Goal: Transaction & Acquisition: Obtain resource

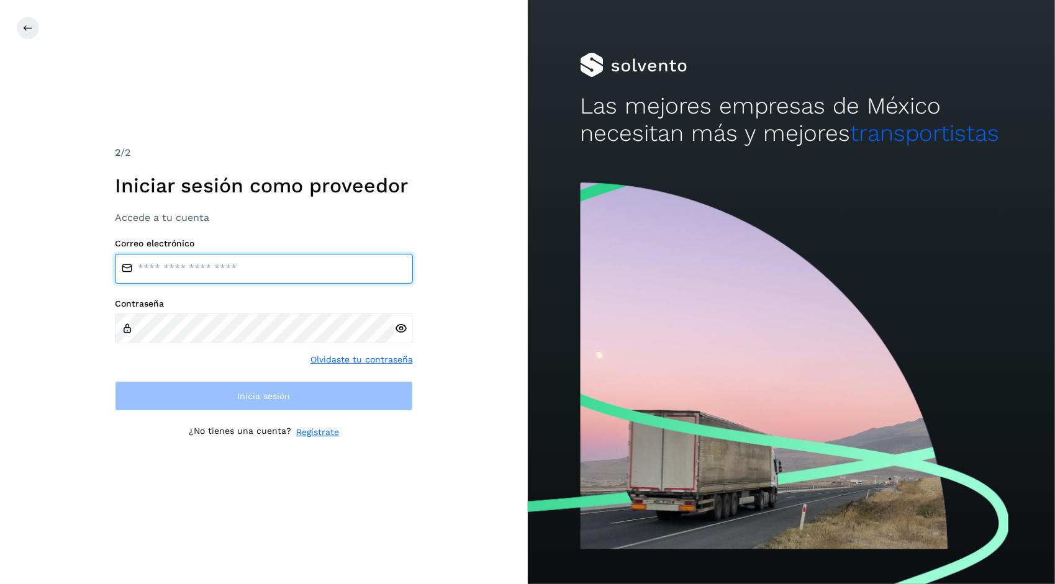
type input "**********"
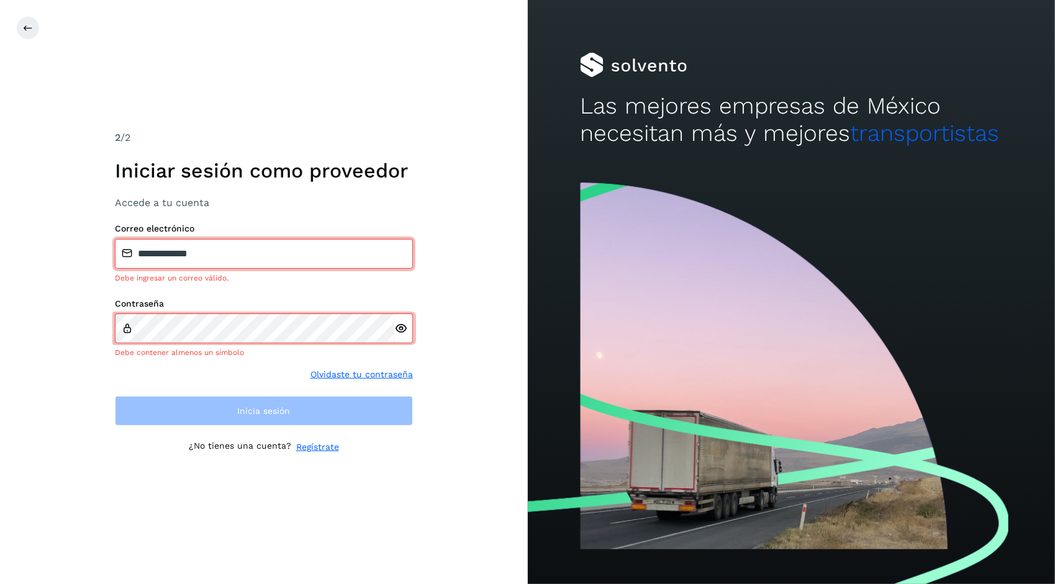
click at [401, 329] on icon at bounding box center [400, 328] width 13 height 13
click at [447, 250] on div "**********" at bounding box center [264, 292] width 528 height 584
click at [479, 358] on div "**********" at bounding box center [264, 292] width 528 height 584
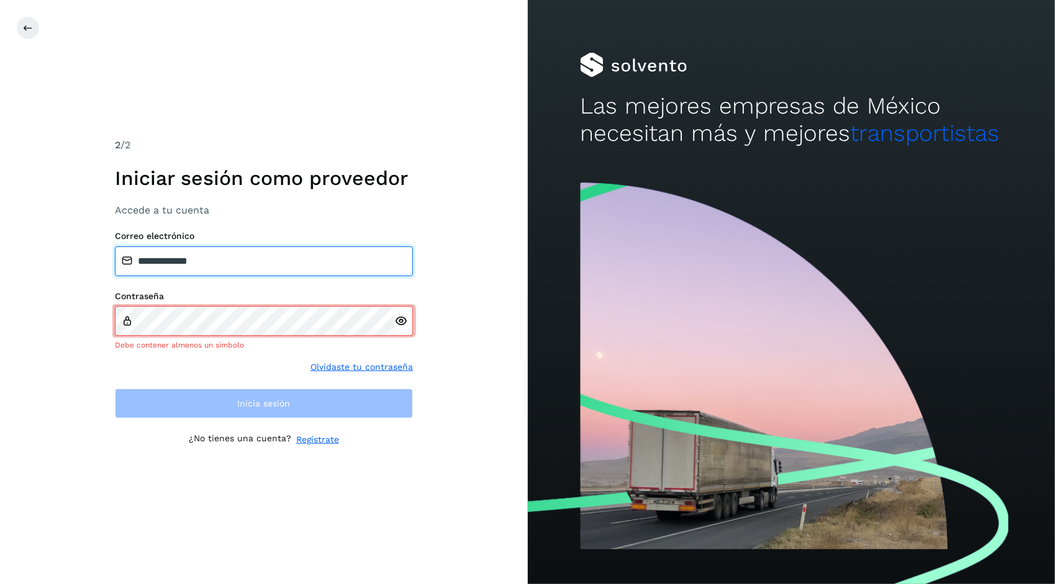
click at [257, 252] on input "**********" at bounding box center [264, 262] width 298 height 30
type input "*"
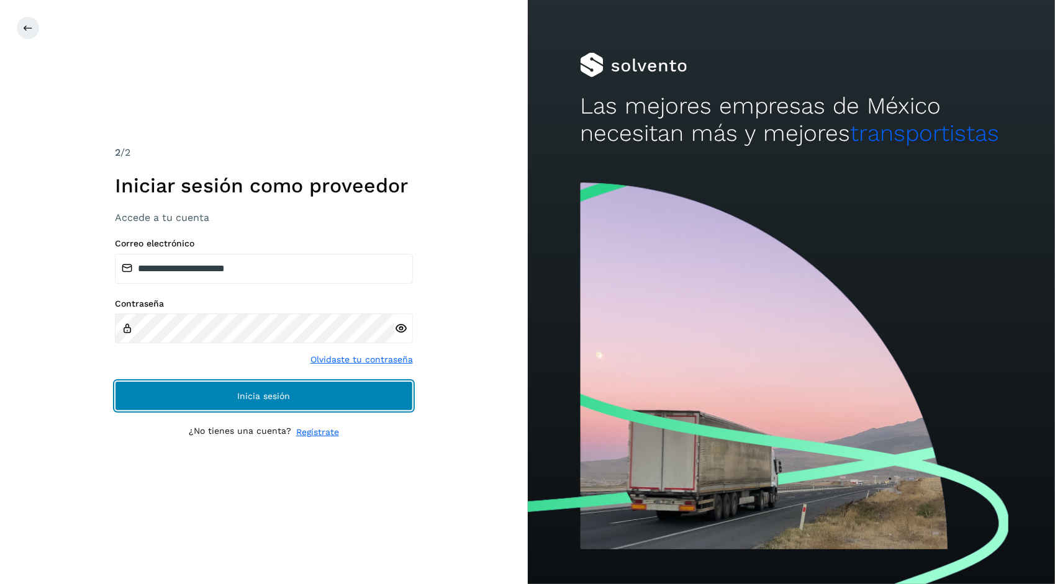
click at [359, 405] on button "Inicia sesión" at bounding box center [264, 396] width 298 height 30
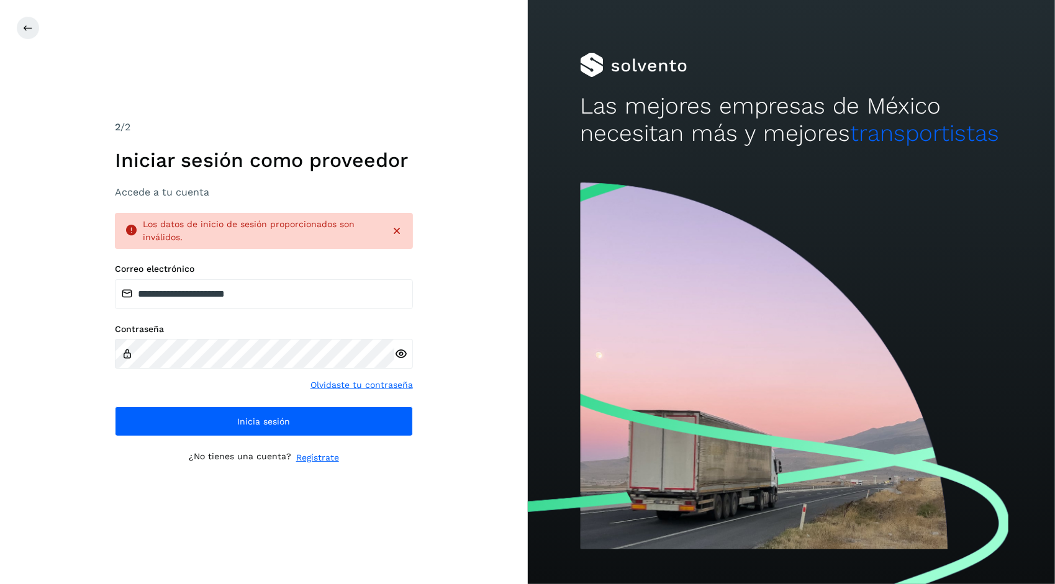
click at [400, 353] on icon at bounding box center [400, 354] width 13 height 13
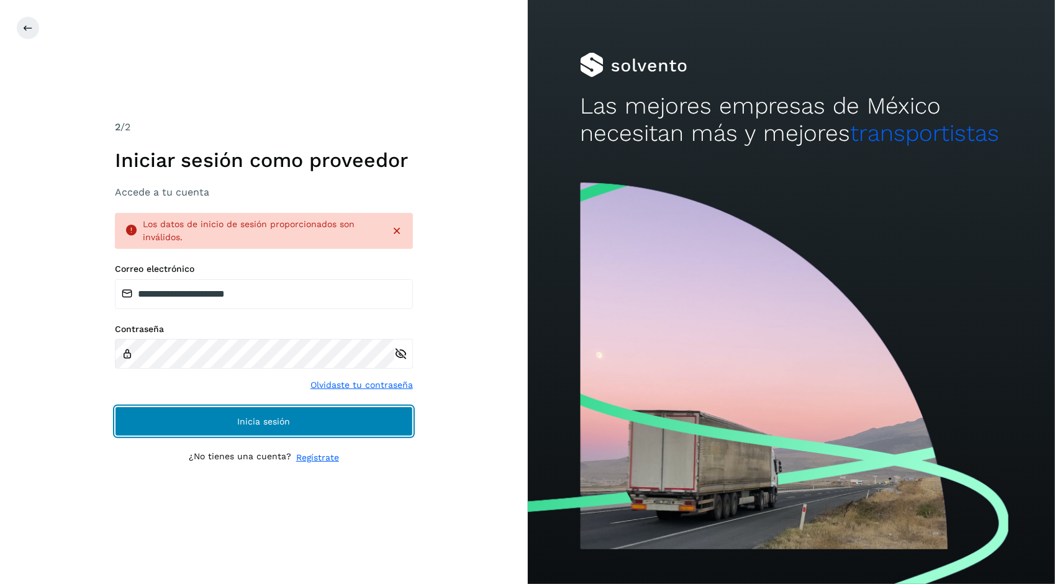
click at [237, 417] on span "Inicia sesión" at bounding box center [263, 421] width 53 height 9
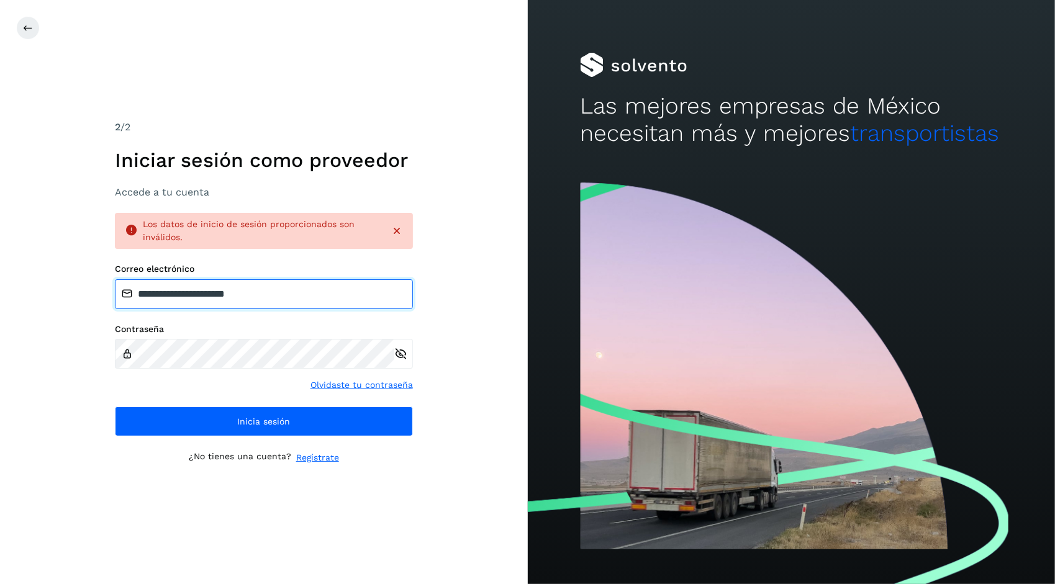
click at [283, 294] on input "**********" at bounding box center [264, 294] width 298 height 30
click at [284, 296] on input "**********" at bounding box center [264, 294] width 298 height 30
click at [215, 297] on input "**********" at bounding box center [264, 294] width 298 height 30
click at [299, 291] on input "**********" at bounding box center [264, 294] width 298 height 30
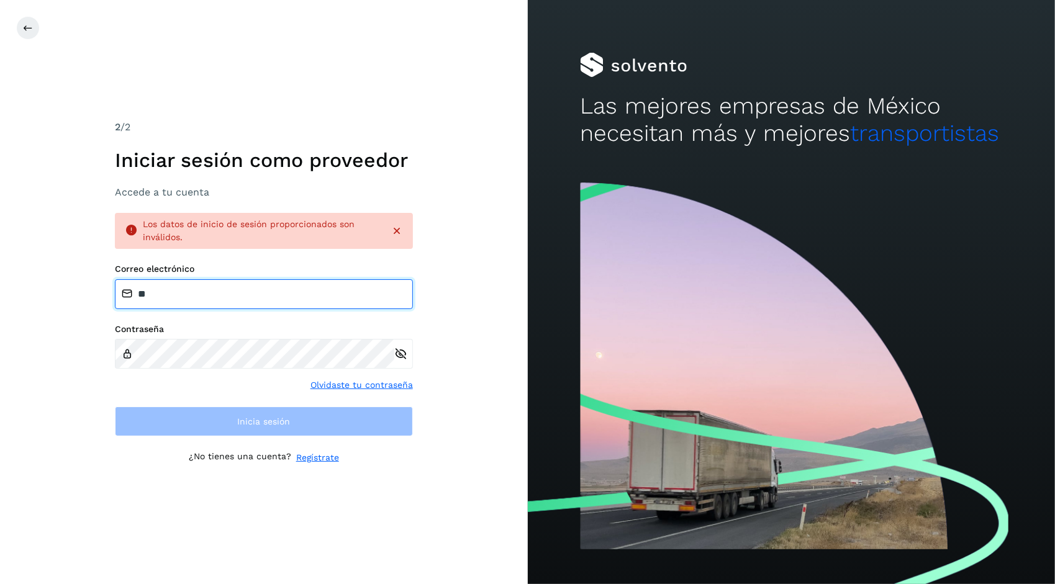
type input "*"
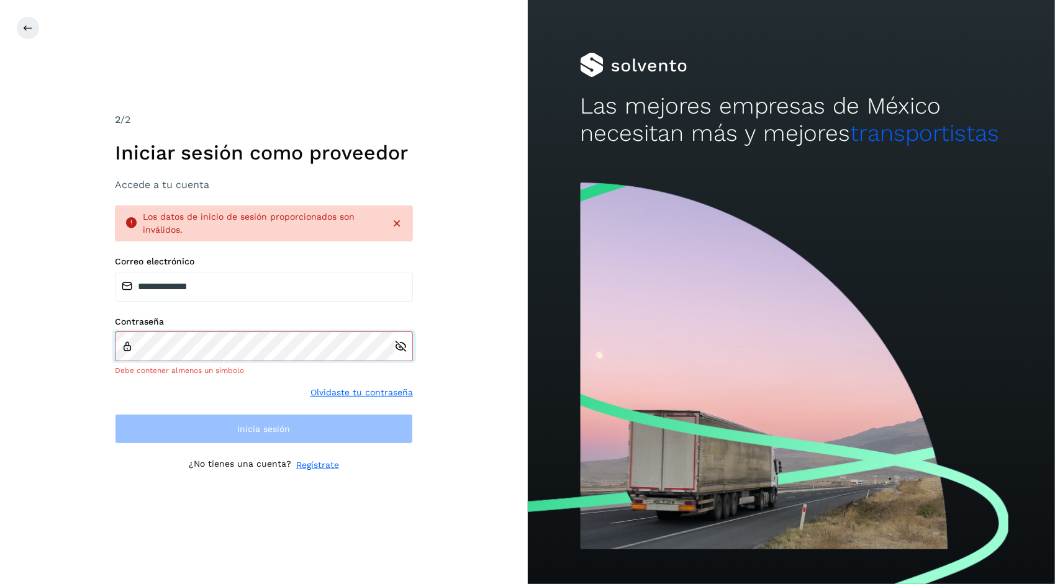
click at [227, 345] on div "Contraseña Debe contener almenos un símbolo" at bounding box center [264, 347] width 298 height 60
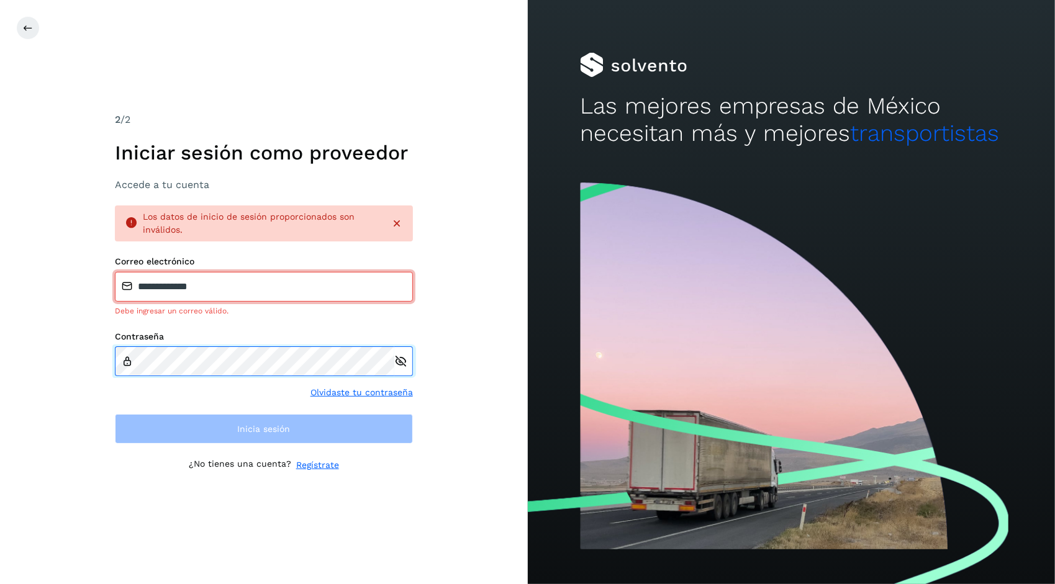
drag, startPoint x: 278, startPoint y: 303, endPoint x: 227, endPoint y: 345, distance: 66.2
click at [227, 345] on div "Contraseña" at bounding box center [264, 354] width 298 height 45
click at [238, 287] on input "**********" at bounding box center [264, 287] width 298 height 30
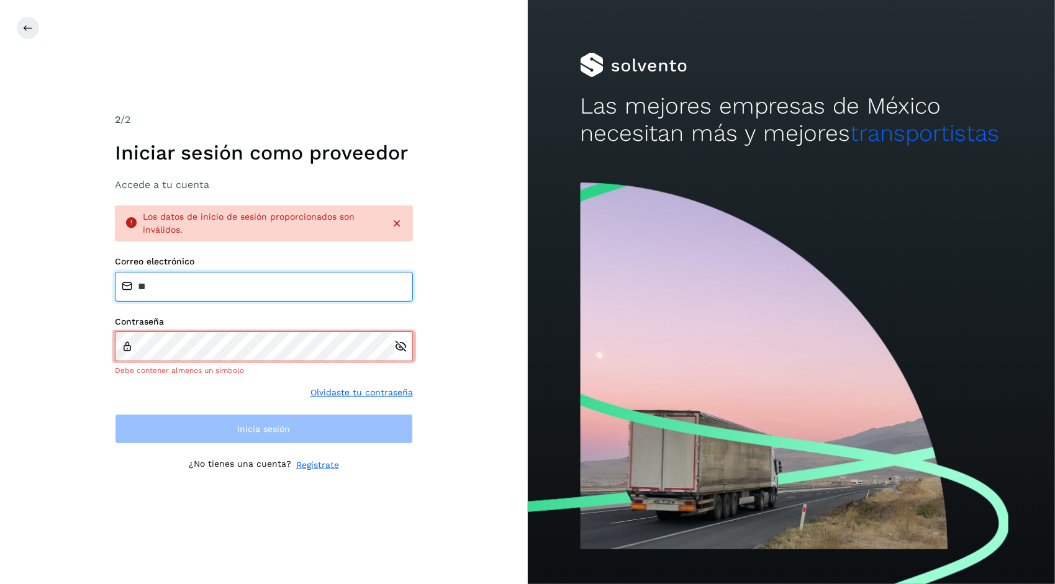
type input "*"
type input "**********"
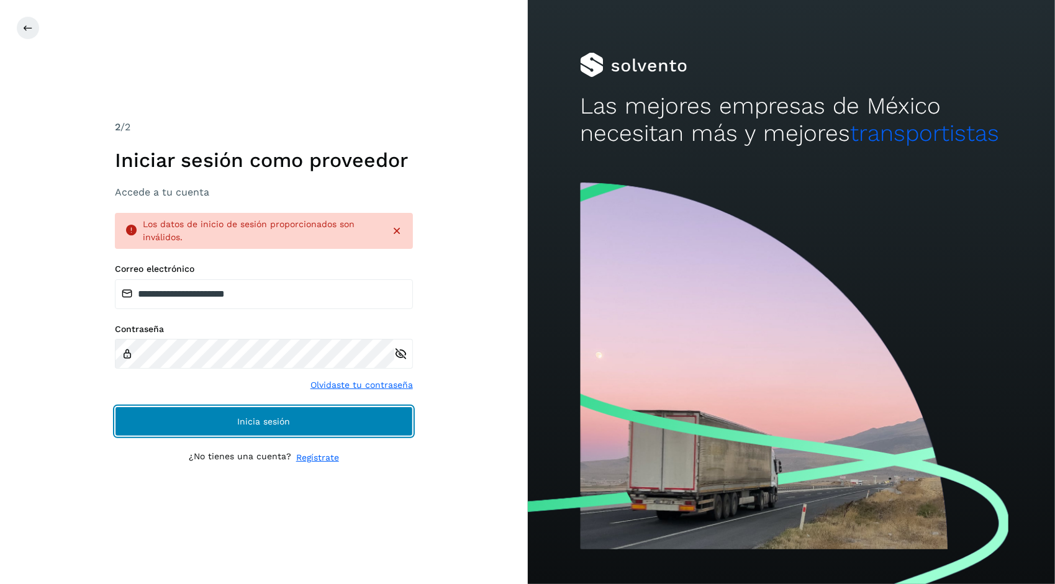
click at [240, 422] on span "Inicia sesión" at bounding box center [263, 421] width 53 height 9
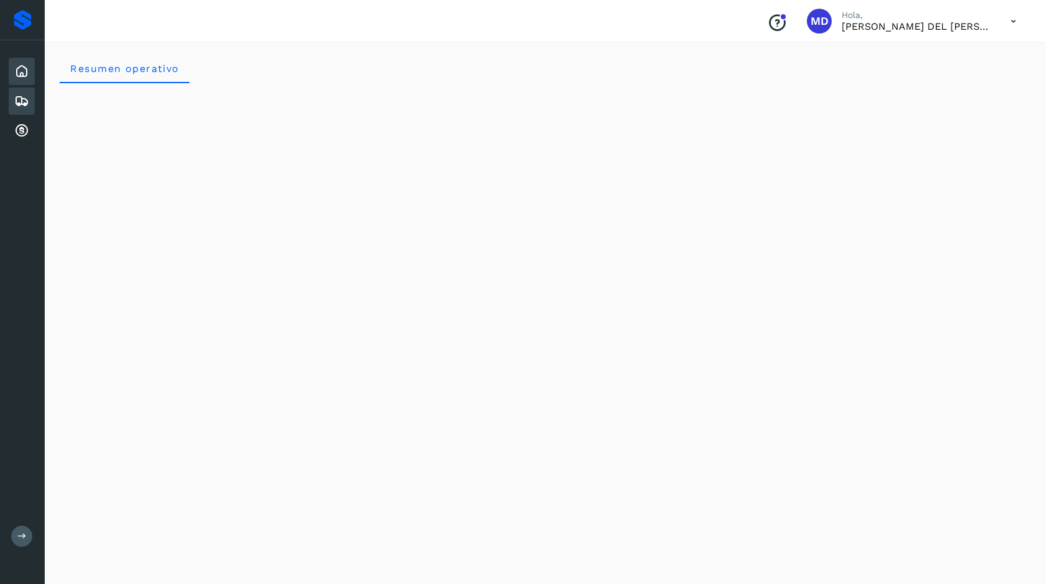
click at [20, 104] on icon at bounding box center [21, 101] width 15 height 15
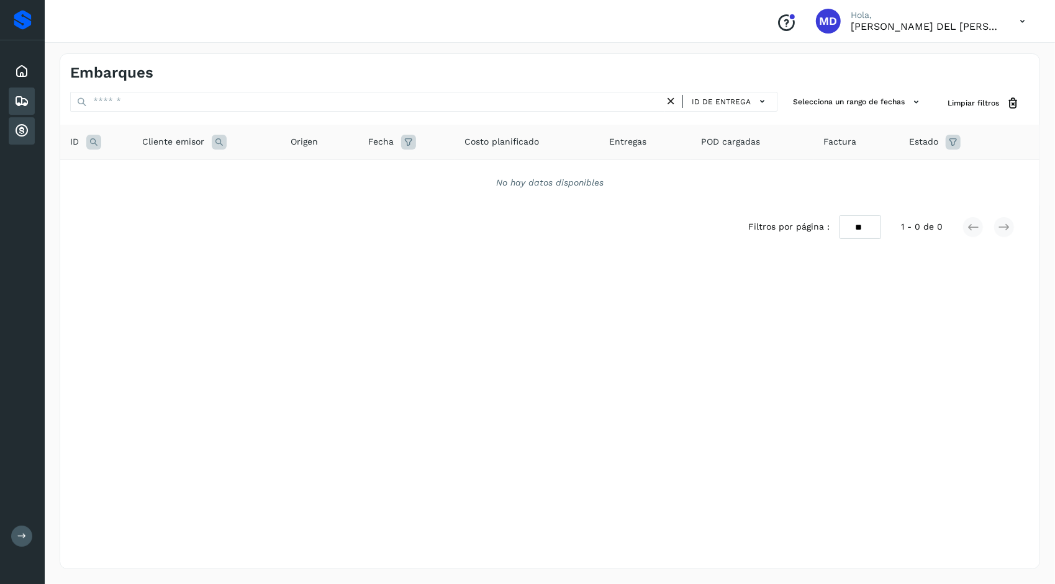
click at [19, 133] on icon at bounding box center [21, 131] width 15 height 15
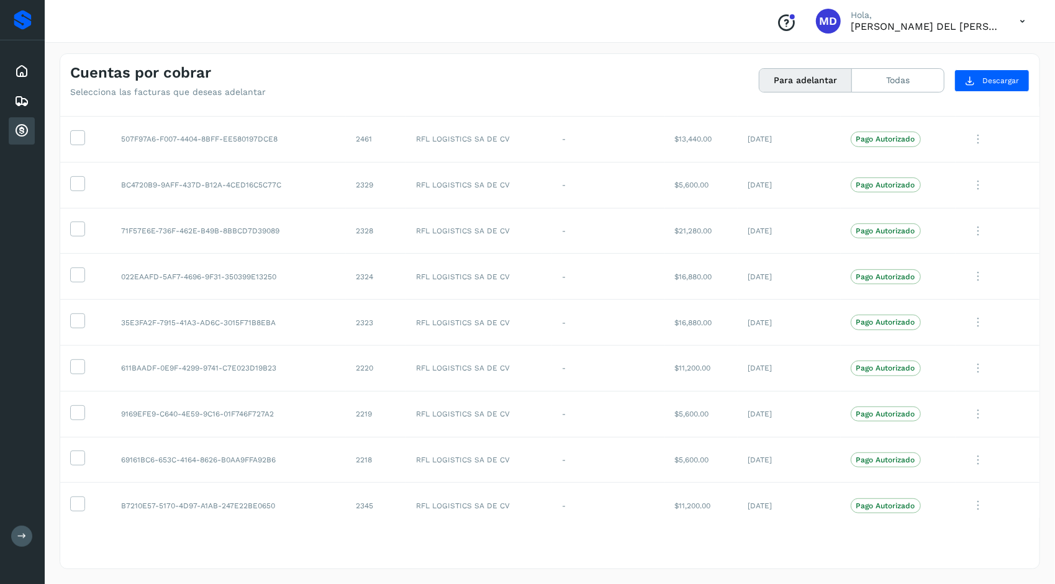
scroll to position [394, 0]
click at [75, 138] on icon at bounding box center [77, 135] width 13 height 13
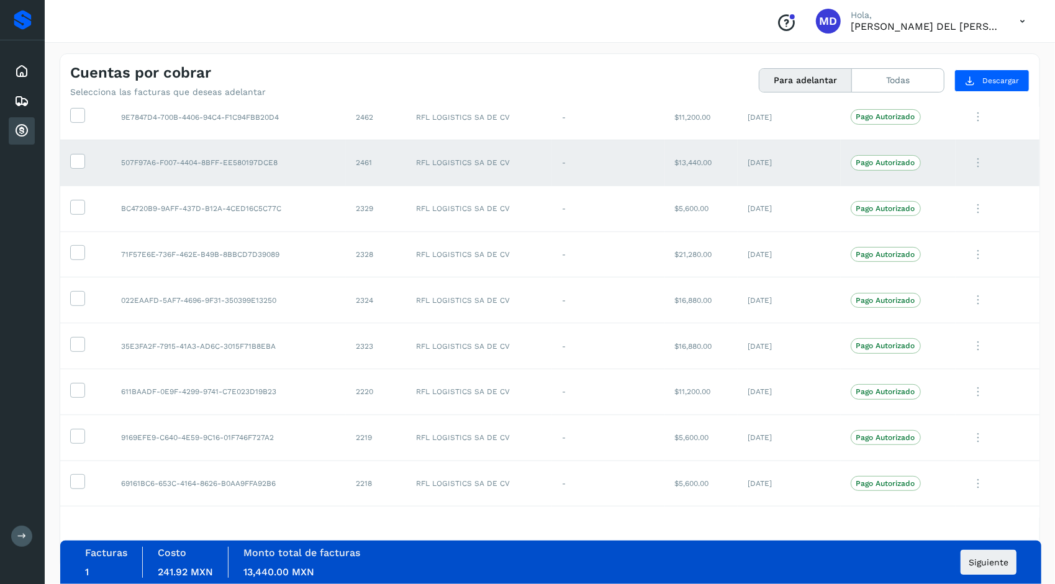
scroll to position [365, 0]
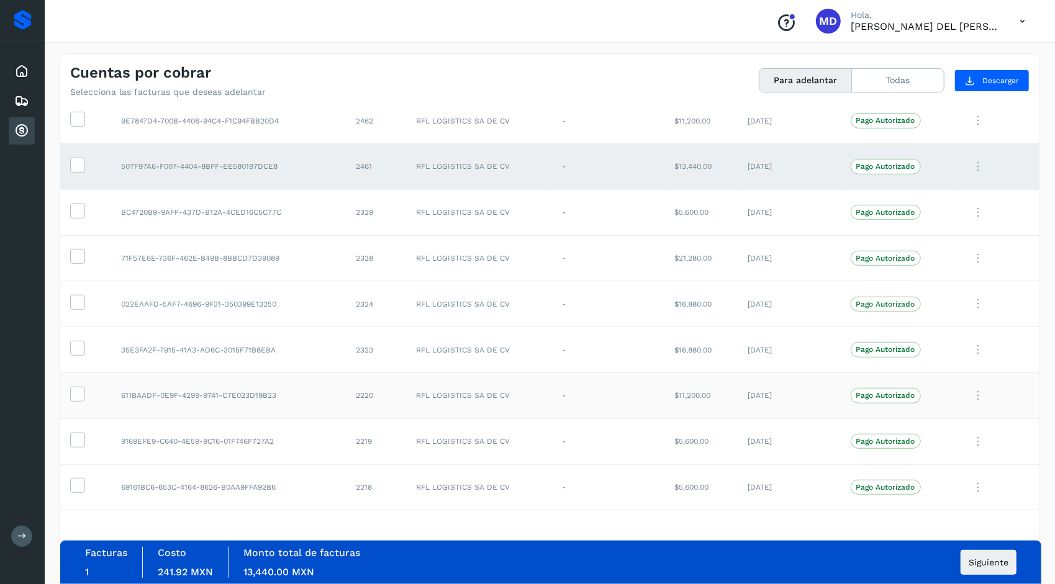
click at [68, 397] on td at bounding box center [85, 396] width 51 height 46
click at [75, 392] on icon at bounding box center [77, 393] width 13 height 13
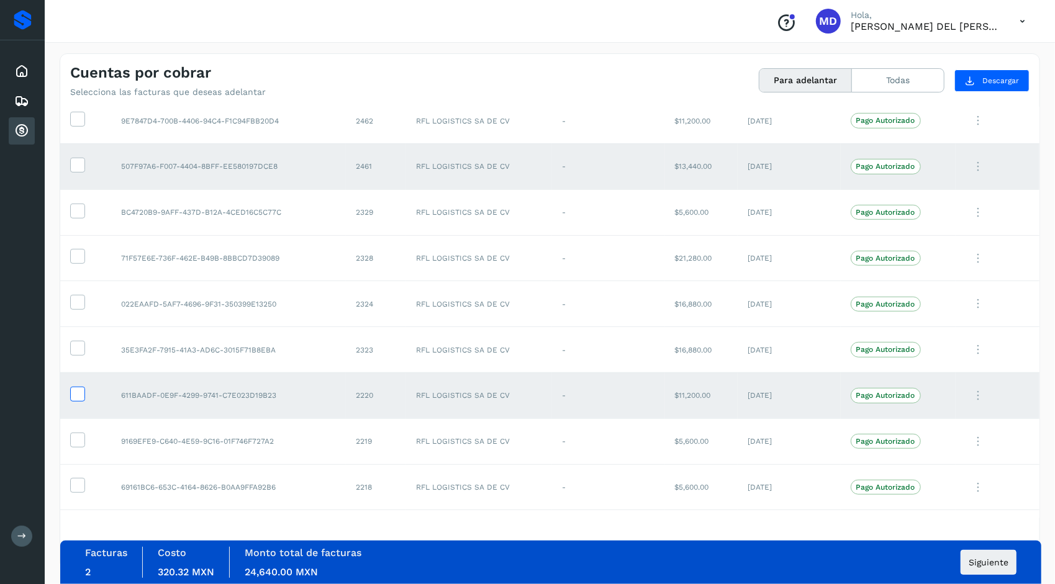
click at [75, 392] on icon at bounding box center [77, 393] width 13 height 13
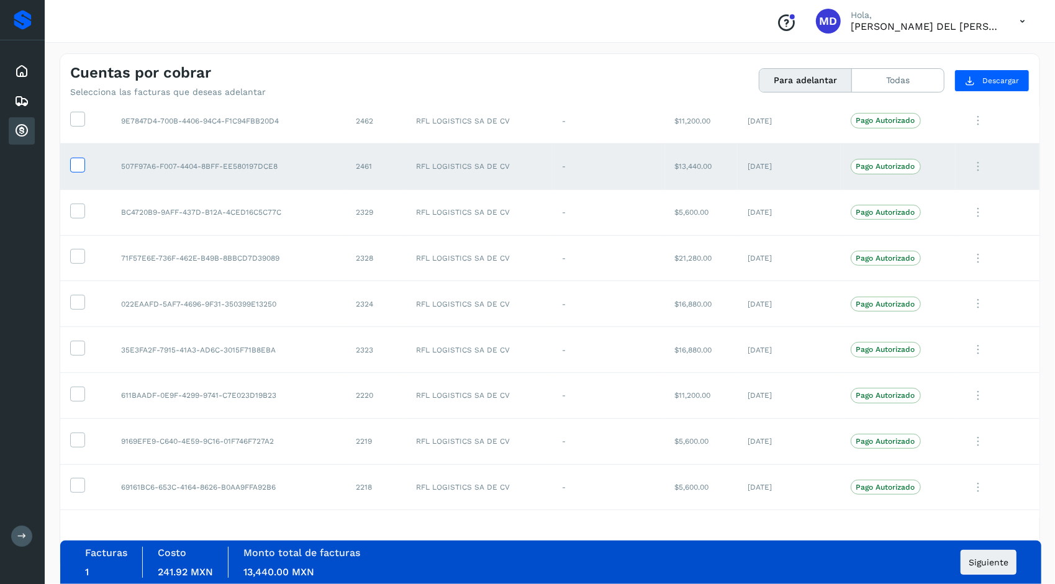
click at [75, 163] on icon at bounding box center [77, 164] width 13 height 13
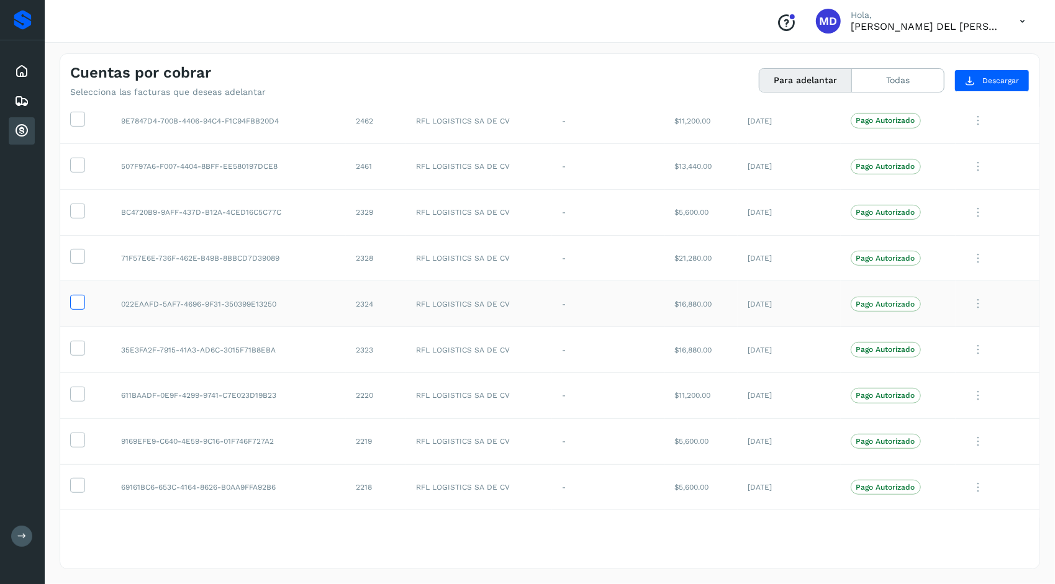
click at [76, 301] on icon at bounding box center [77, 301] width 13 height 13
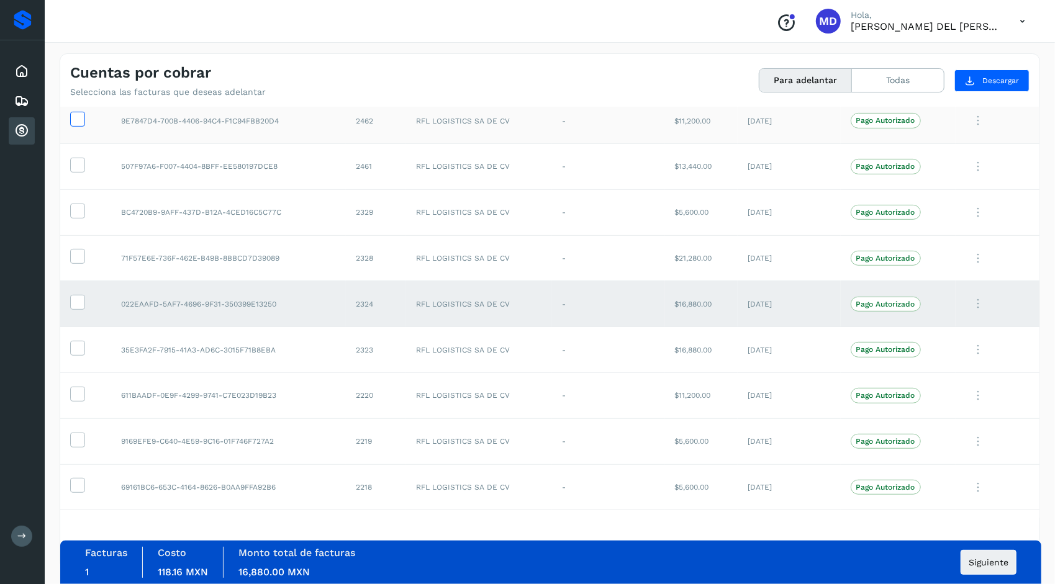
click at [75, 118] on icon at bounding box center [77, 118] width 13 height 13
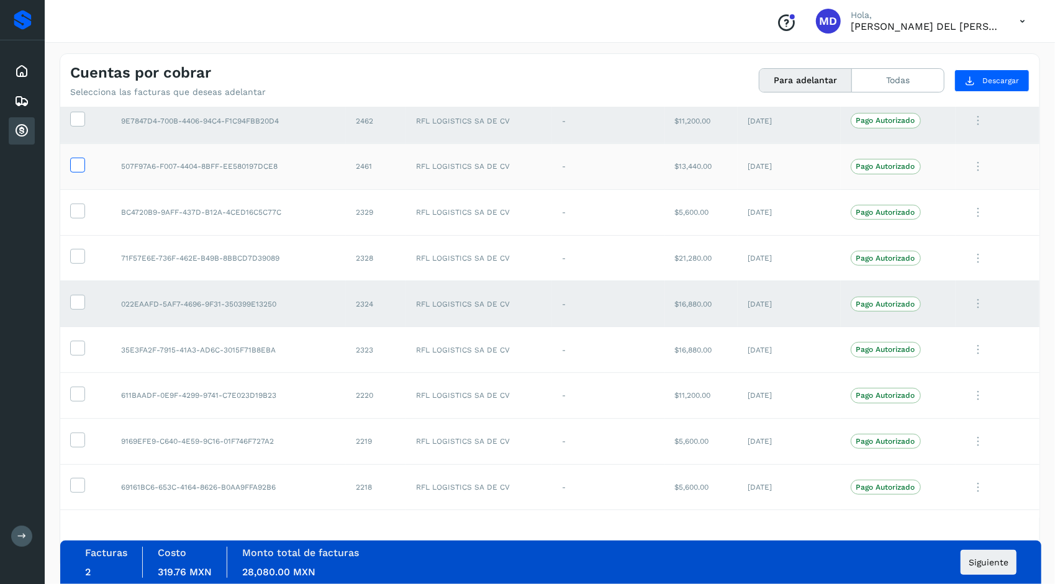
click at [76, 165] on icon at bounding box center [77, 164] width 13 height 13
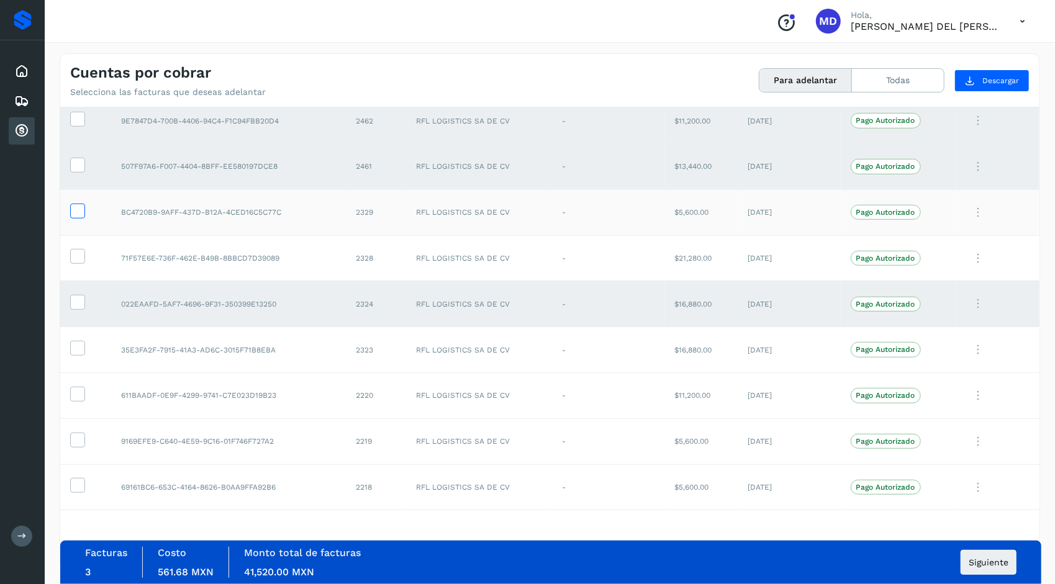
click at [75, 212] on icon at bounding box center [77, 210] width 13 height 13
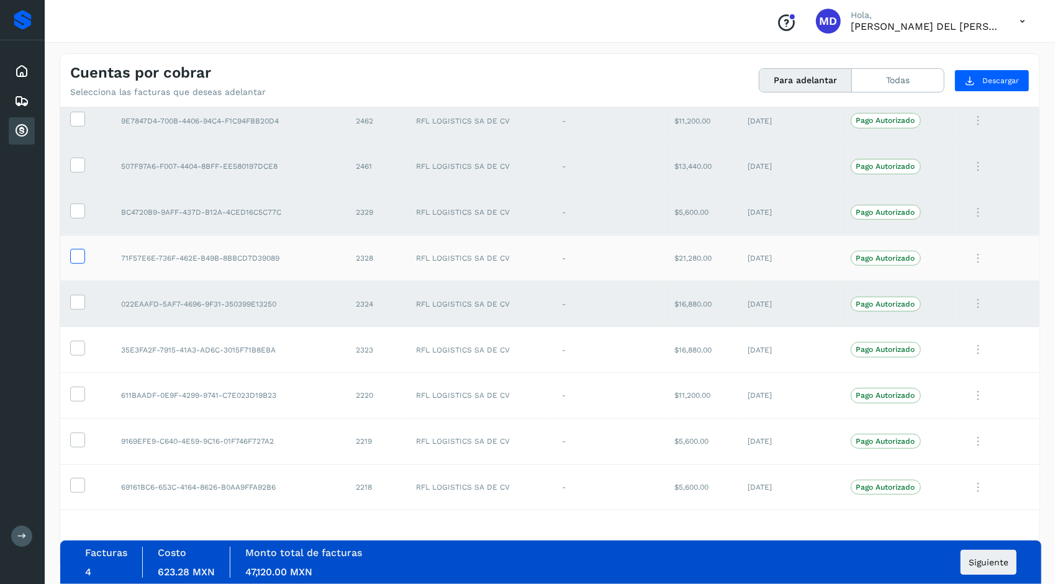
click at [76, 256] on icon at bounding box center [77, 255] width 13 height 13
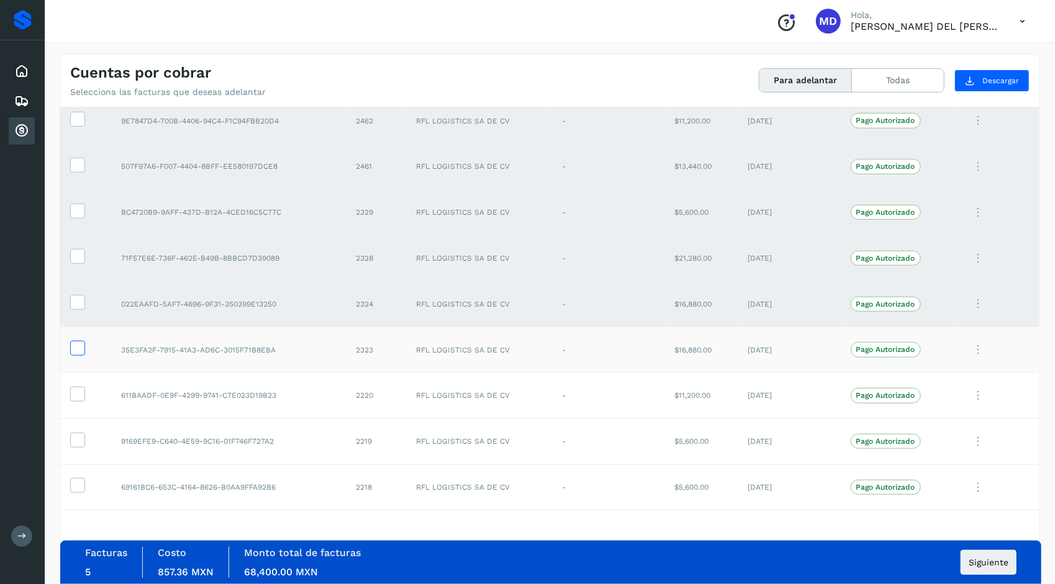
click at [79, 347] on icon at bounding box center [77, 347] width 13 height 13
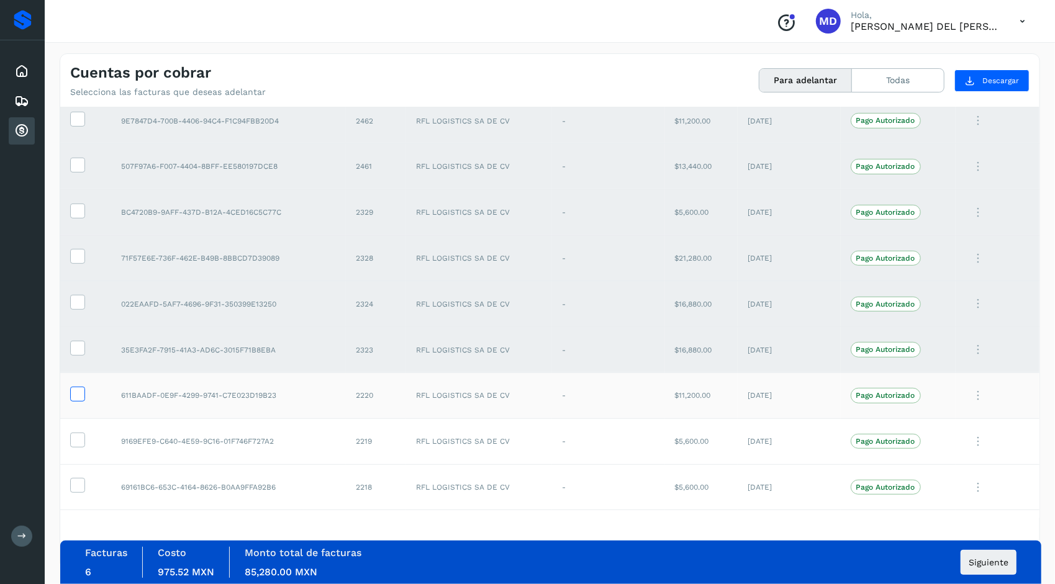
click at [79, 391] on icon at bounding box center [77, 393] width 13 height 13
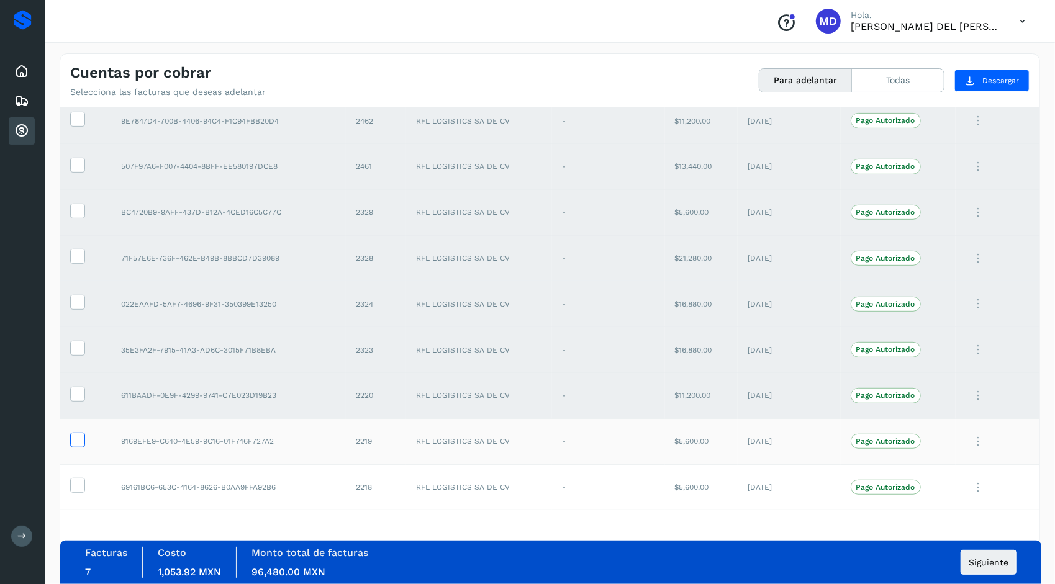
click at [71, 441] on icon at bounding box center [77, 439] width 13 height 13
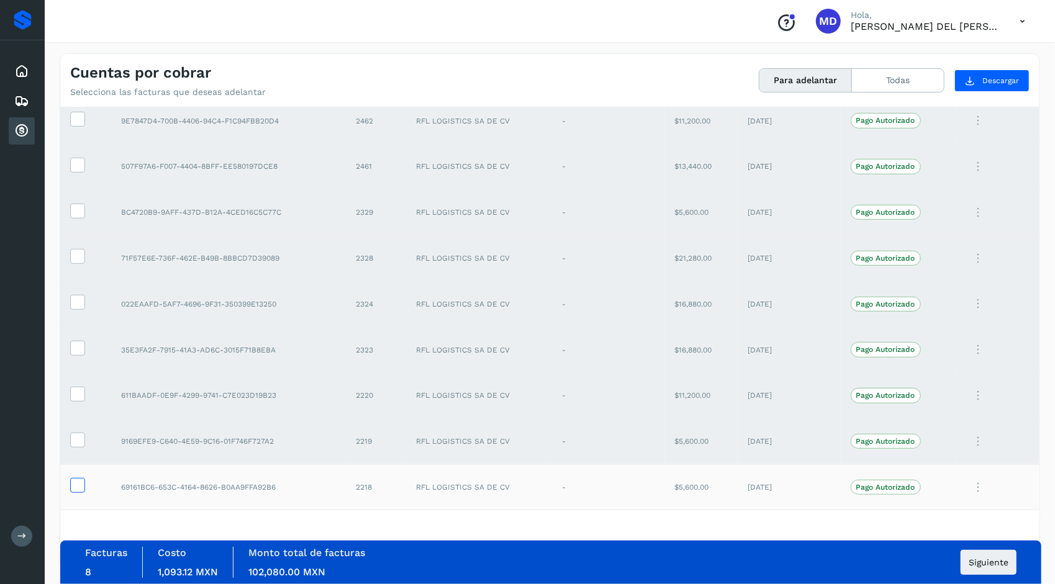
click at [77, 478] on icon at bounding box center [77, 484] width 13 height 13
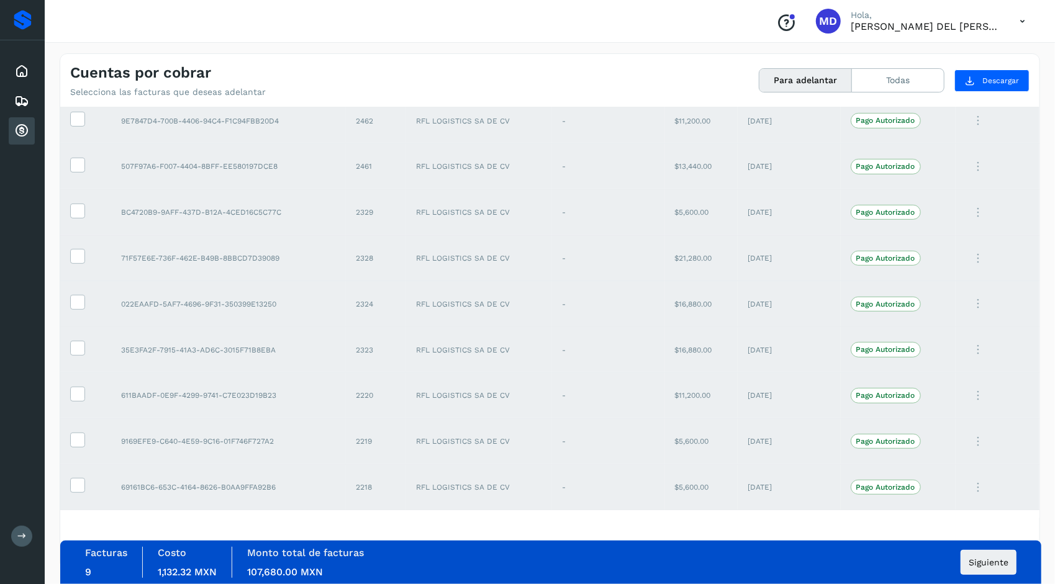
scroll to position [446, 0]
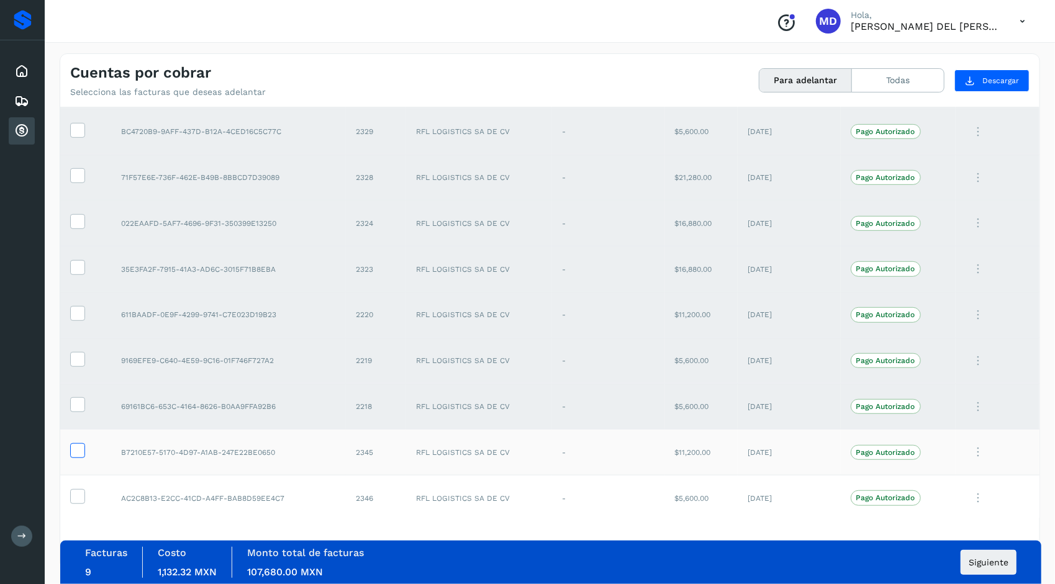
click at [76, 447] on icon at bounding box center [77, 449] width 13 height 13
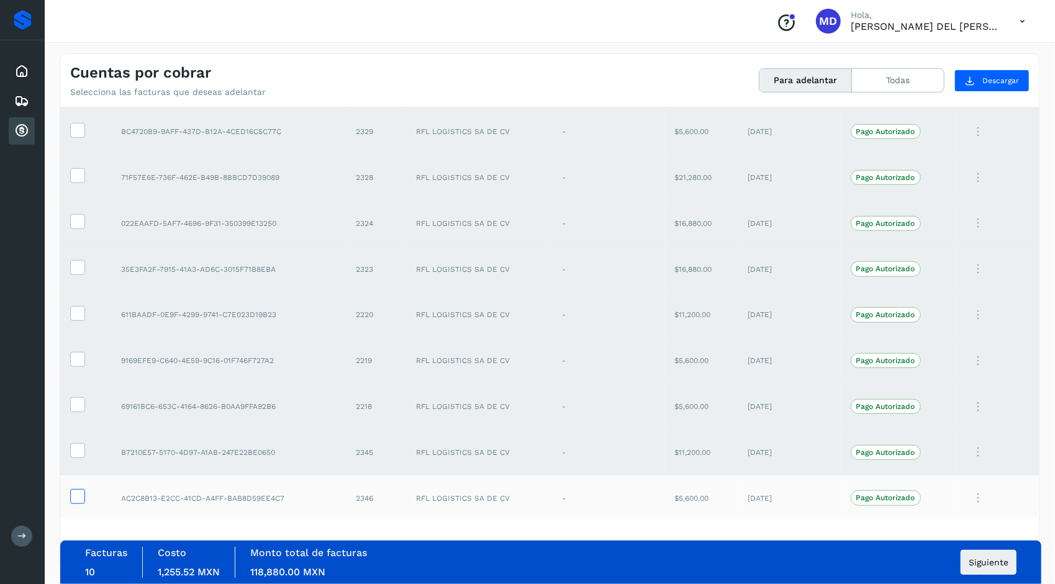
click at [78, 492] on icon at bounding box center [77, 495] width 13 height 13
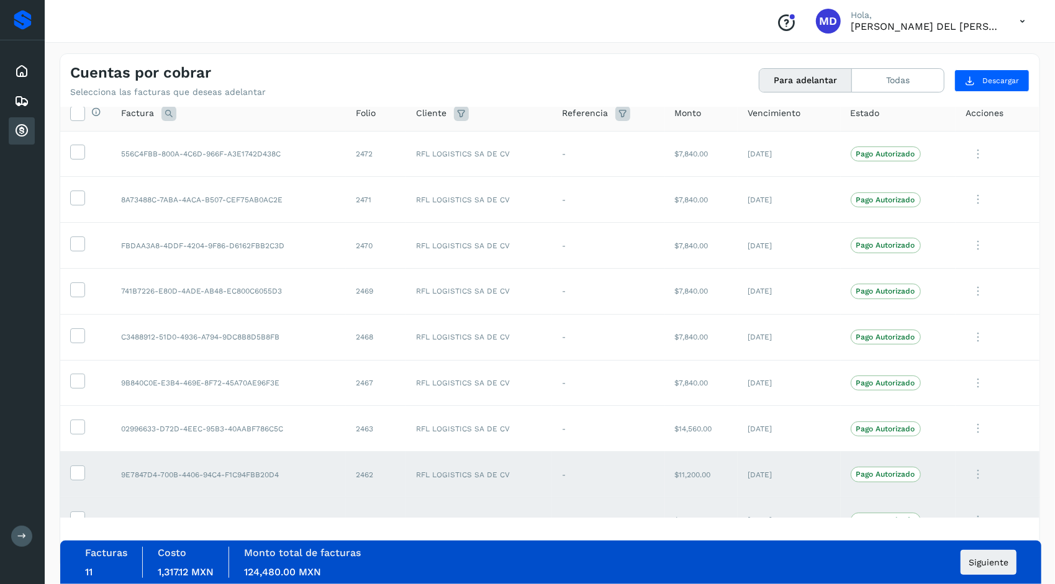
scroll to position [0, 0]
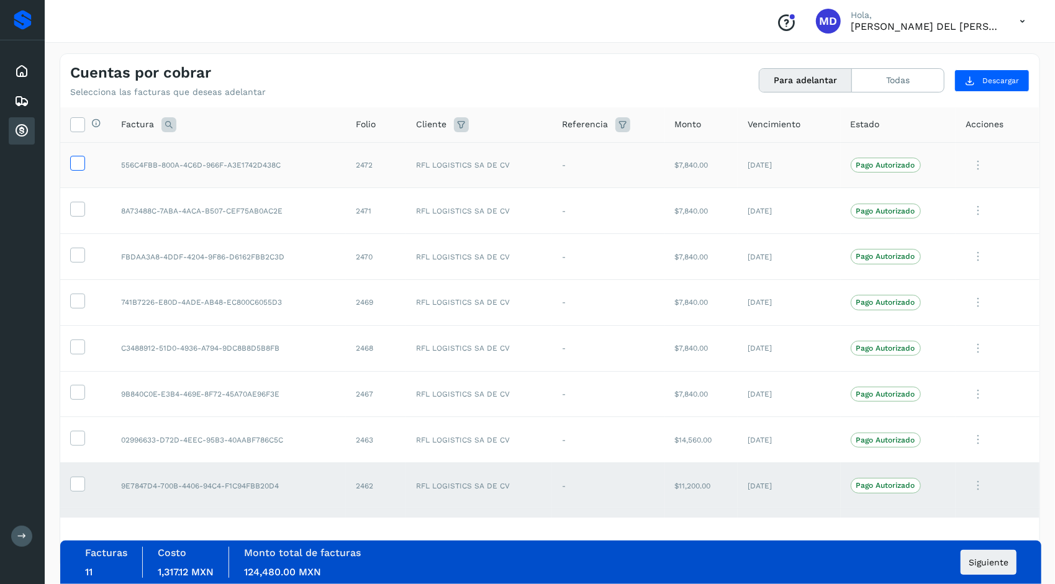
click at [76, 163] on icon at bounding box center [77, 162] width 13 height 13
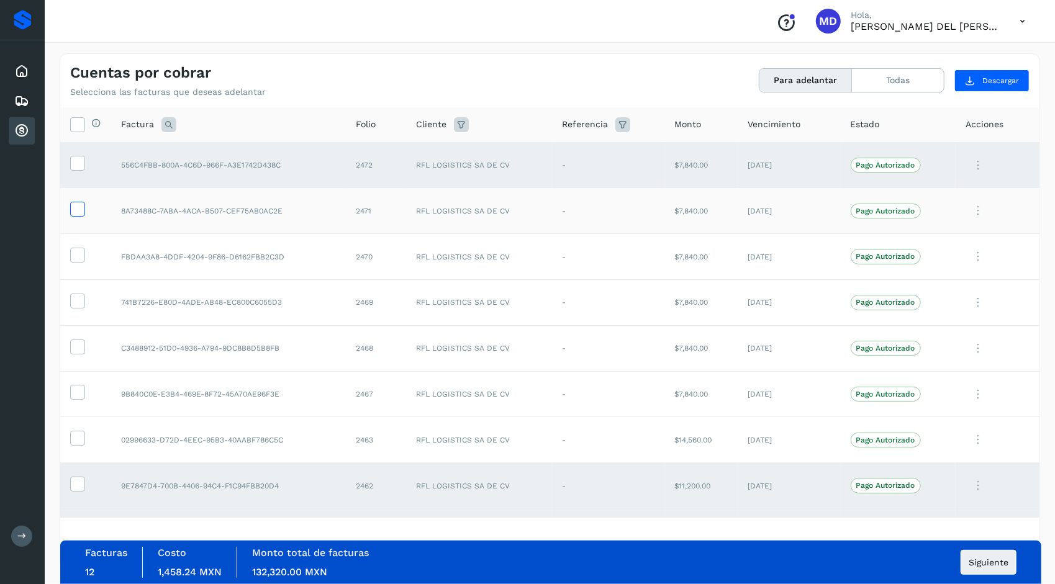
click at [78, 209] on icon at bounding box center [77, 208] width 13 height 13
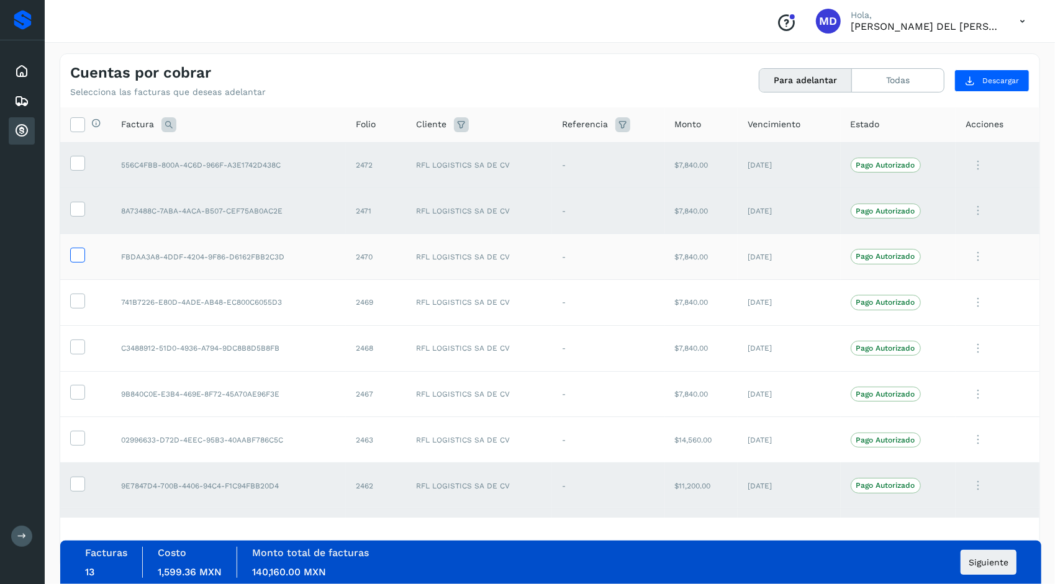
click at [75, 262] on label at bounding box center [77, 255] width 15 height 15
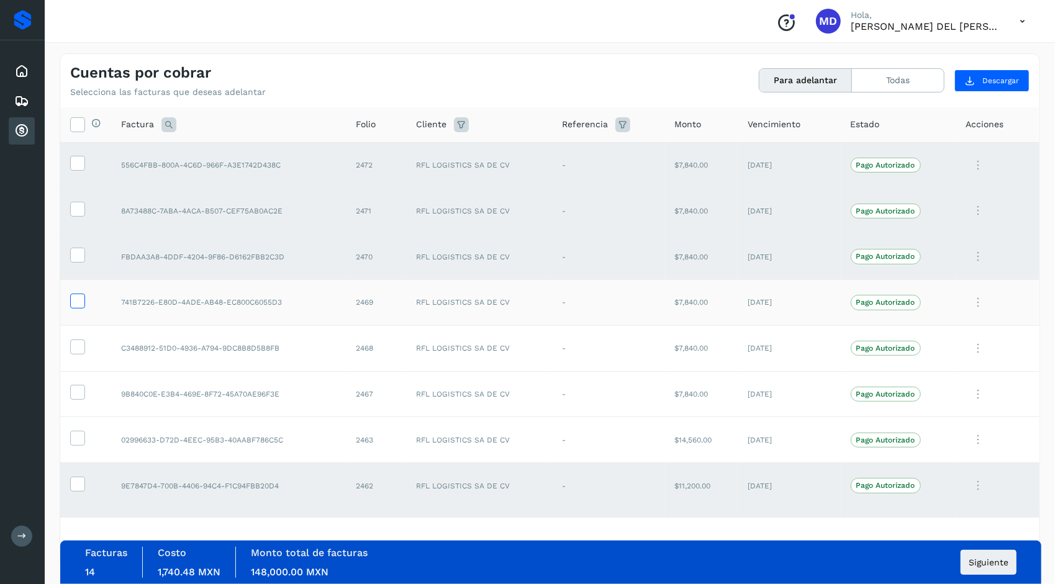
click at [81, 305] on icon at bounding box center [77, 300] width 13 height 13
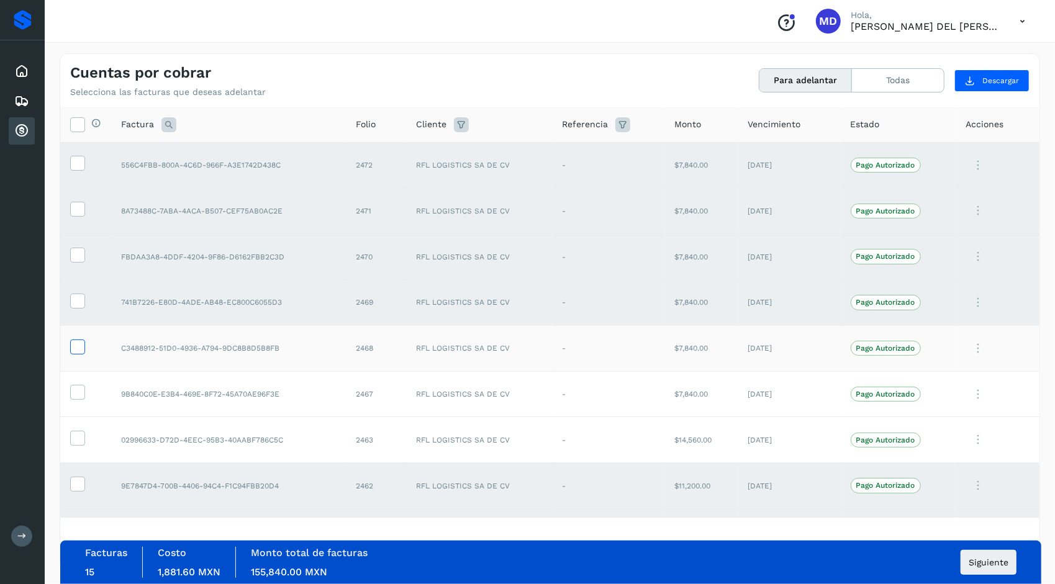
click at [79, 345] on icon at bounding box center [77, 346] width 13 height 13
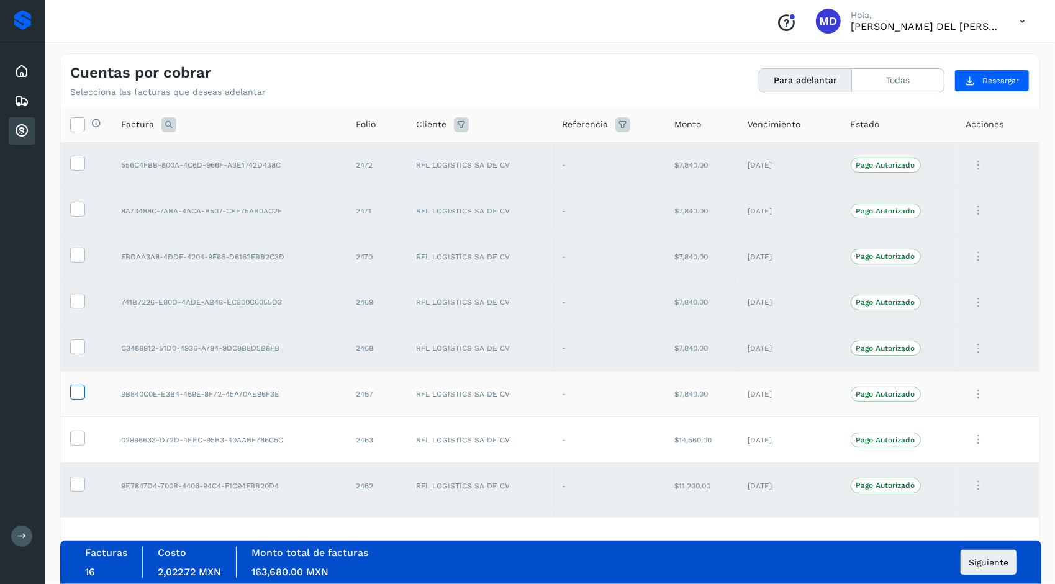
click at [76, 393] on icon at bounding box center [77, 391] width 13 height 13
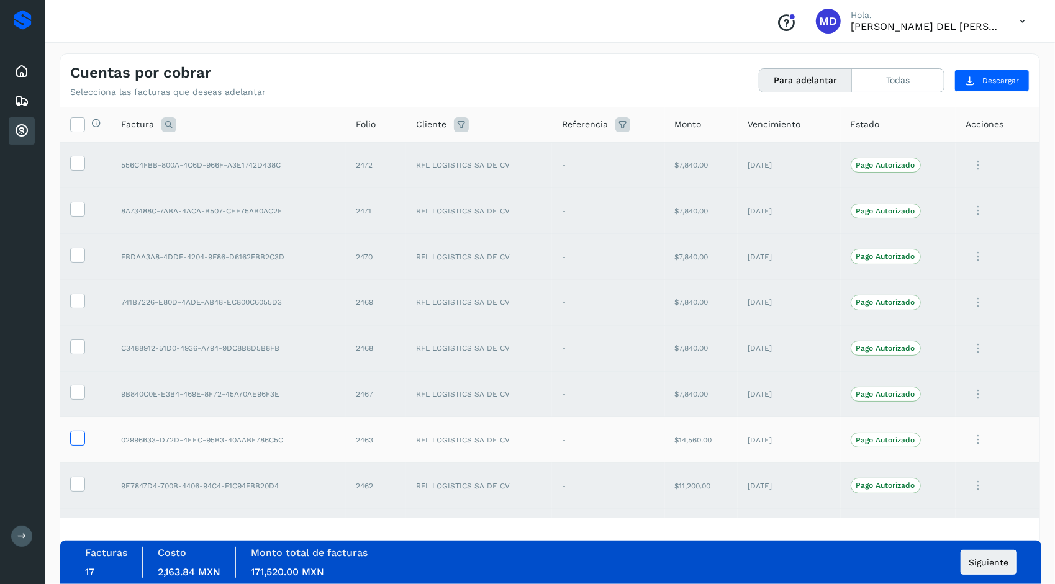
click at [78, 441] on icon at bounding box center [77, 437] width 13 height 13
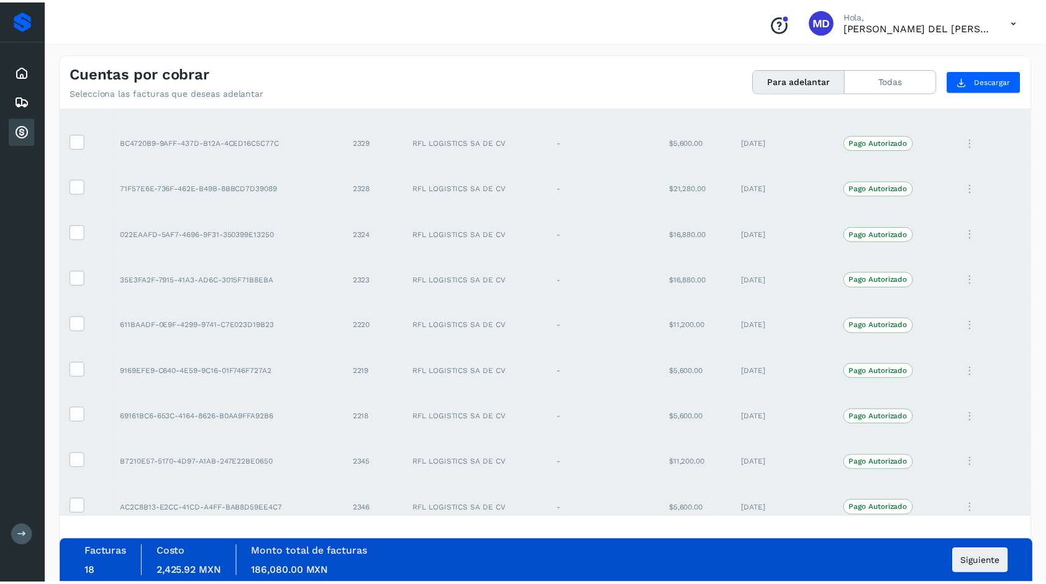
scroll to position [446, 0]
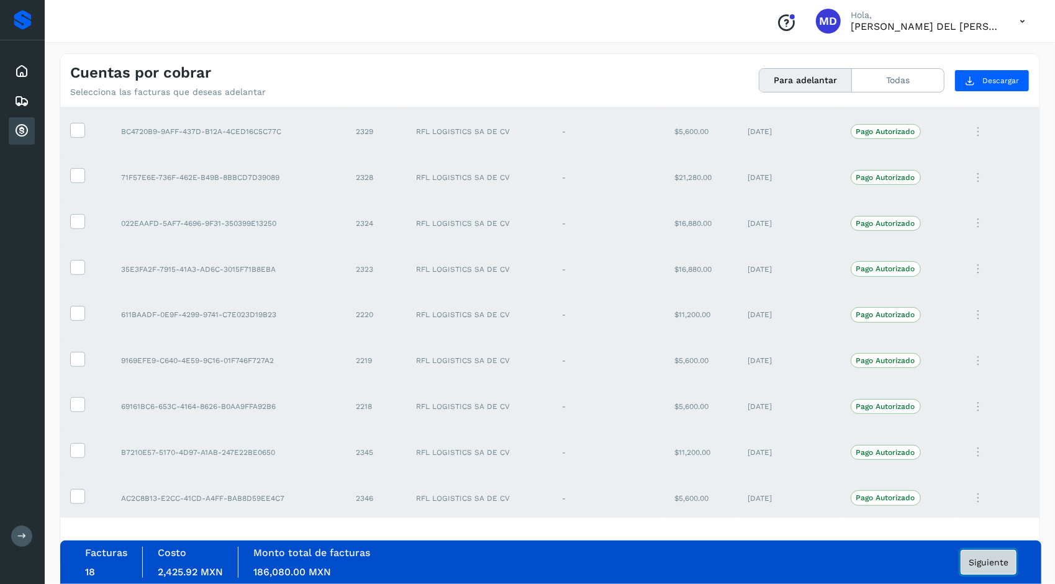
click at [990, 562] on span "Siguiente" at bounding box center [989, 562] width 40 height 9
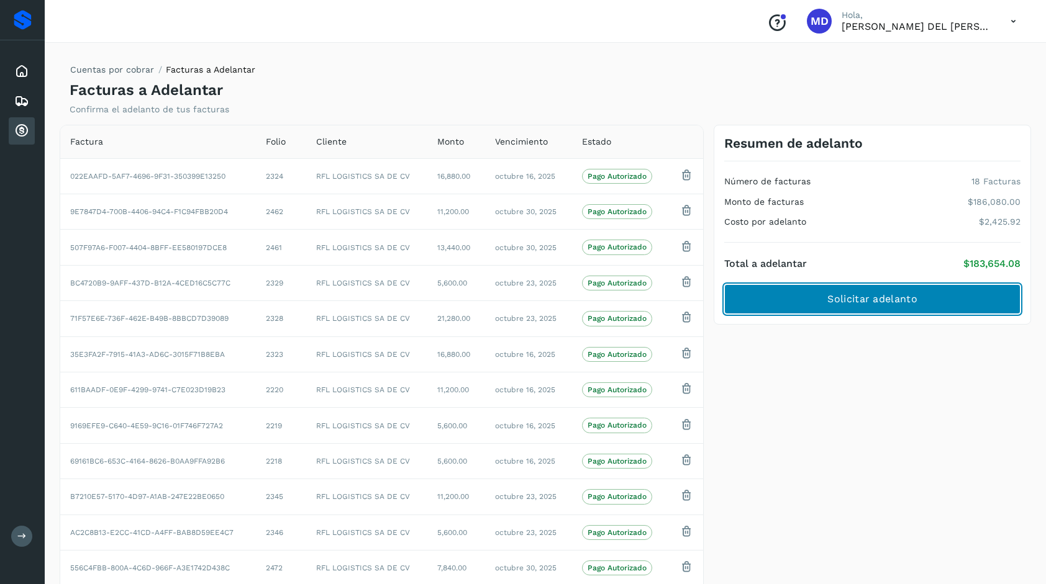
click at [897, 305] on span "Solicitar adelanto" at bounding box center [871, 299] width 89 height 14
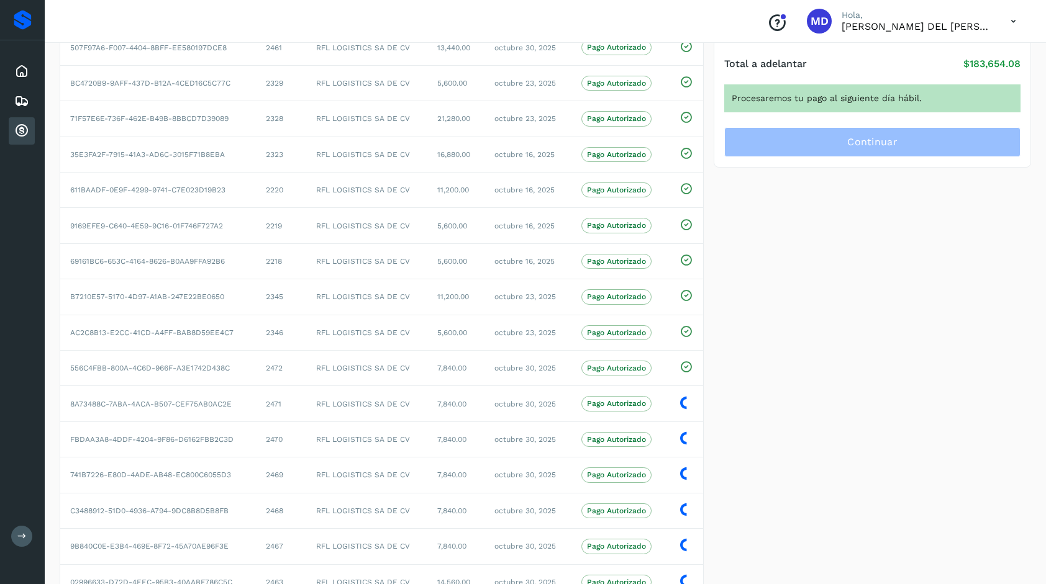
scroll to position [237, 0]
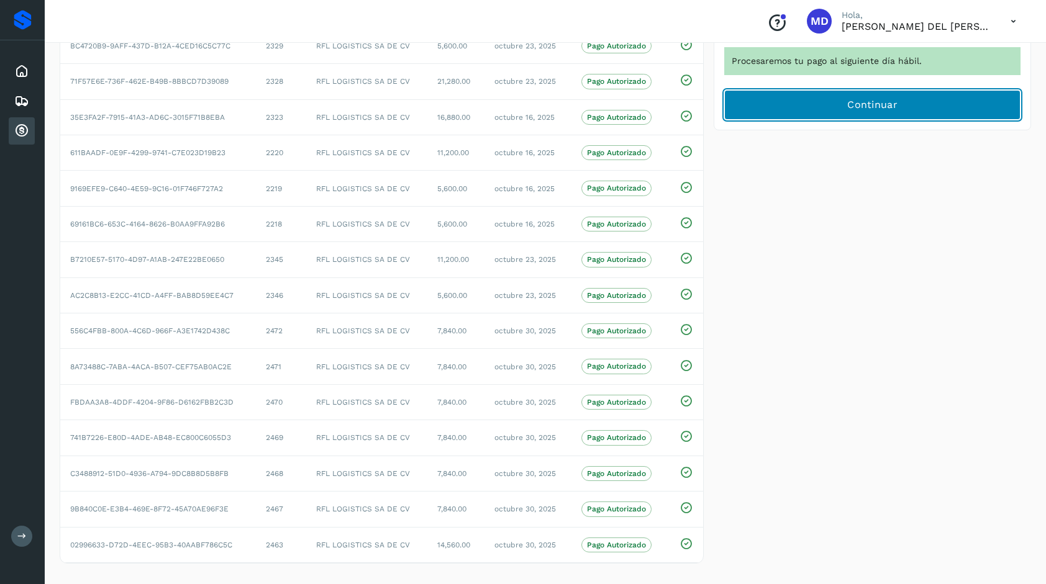
click at [848, 104] on span "Continuar" at bounding box center [872, 105] width 50 height 14
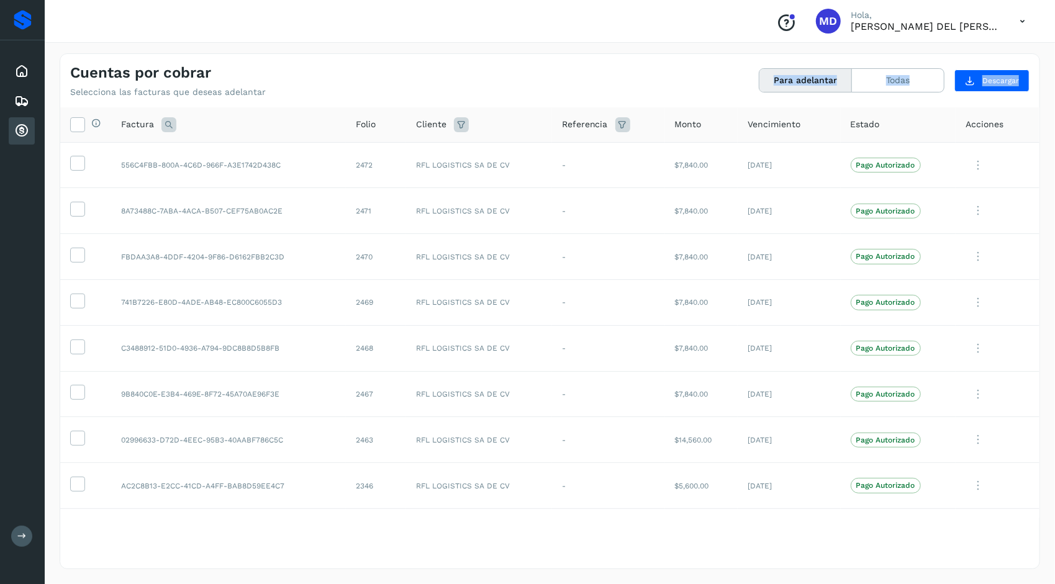
drag, startPoint x: 848, startPoint y: 104, endPoint x: 428, endPoint y: -6, distance: 434.4
click at [428, 0] on html "Proveedores Inicio Embarques Cuentas por cobrar Salir Conoce nuestros beneficio…" at bounding box center [527, 292] width 1055 height 584
click at [305, 552] on div "Selecciona todas las facturas disponibles para adelanto Factura Folio Cliente R…" at bounding box center [549, 337] width 979 height 460
click at [68, 163] on td at bounding box center [85, 165] width 51 height 46
click at [82, 165] on icon at bounding box center [77, 162] width 13 height 13
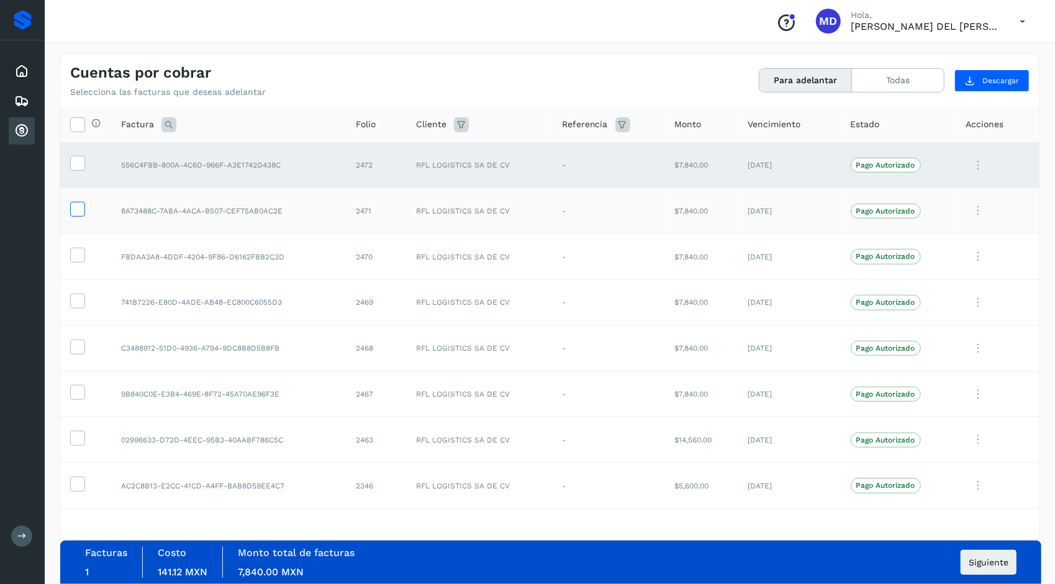
click at [76, 210] on icon at bounding box center [77, 208] width 13 height 13
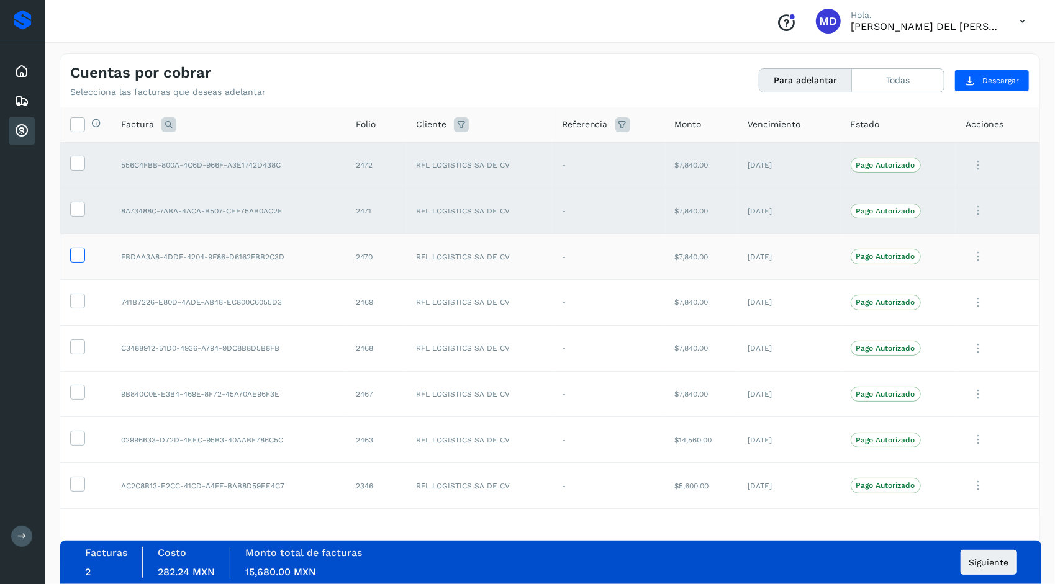
click at [78, 256] on icon at bounding box center [77, 254] width 13 height 13
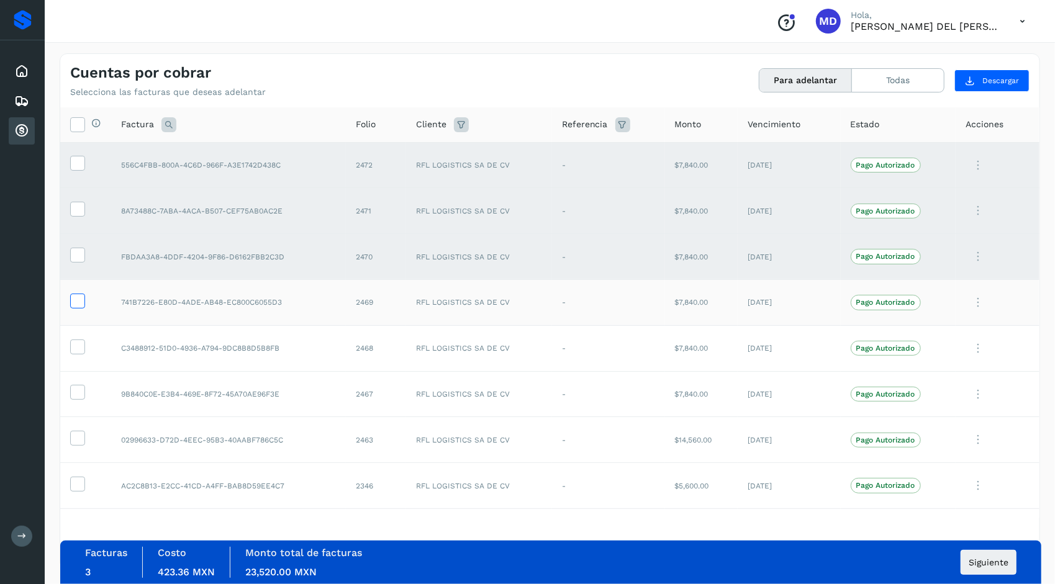
click at [79, 298] on icon at bounding box center [77, 300] width 13 height 13
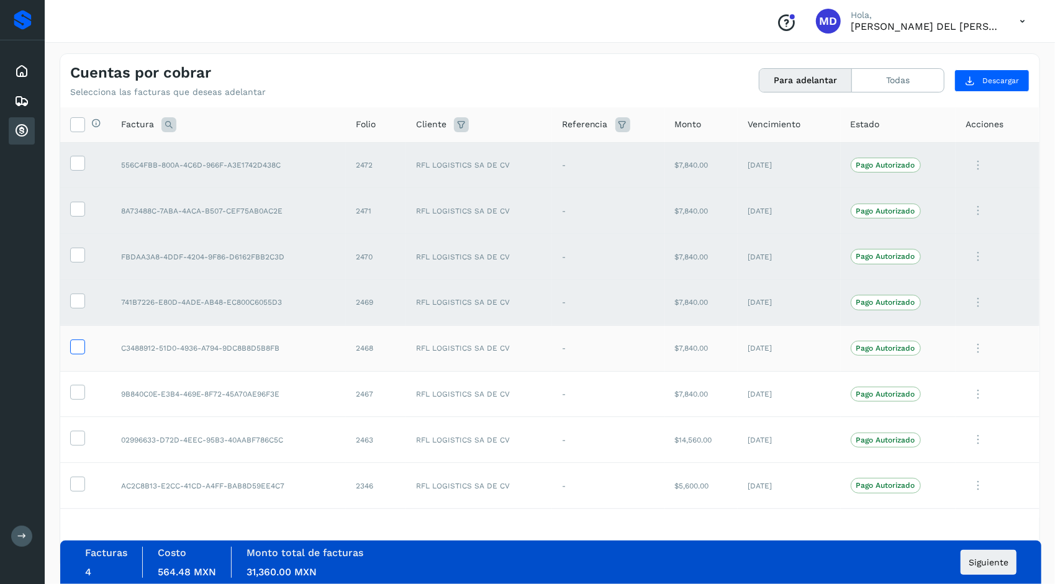
click at [79, 350] on icon at bounding box center [77, 346] width 13 height 13
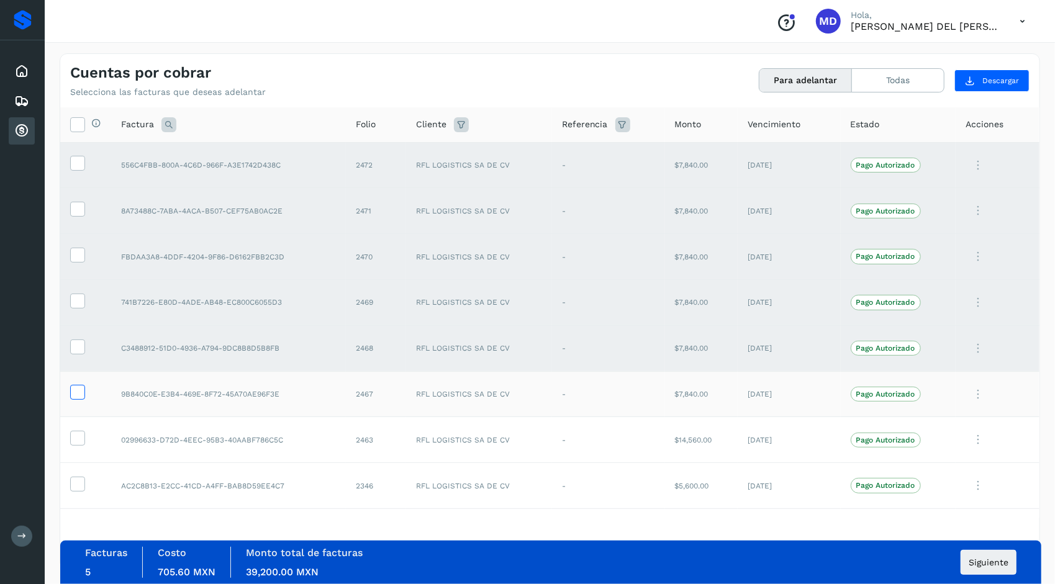
click at [78, 396] on icon at bounding box center [77, 391] width 13 height 13
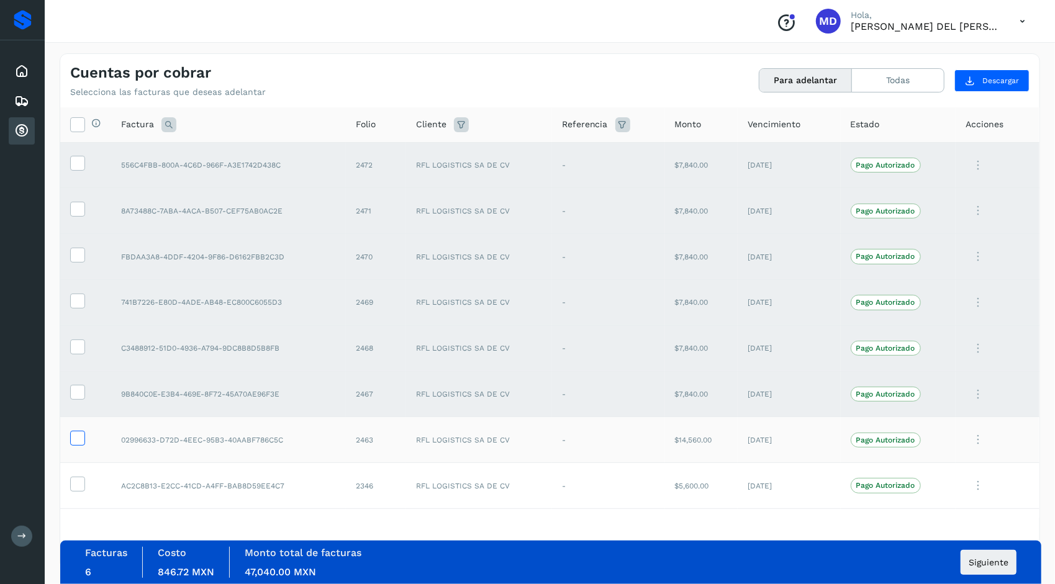
click at [77, 435] on icon at bounding box center [77, 437] width 13 height 13
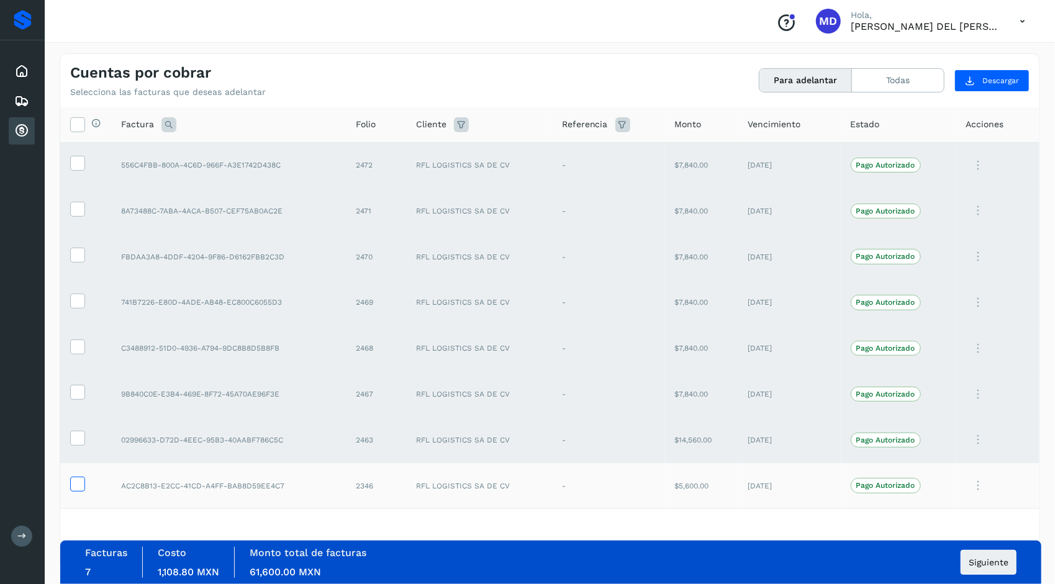
click at [76, 481] on icon at bounding box center [77, 483] width 13 height 13
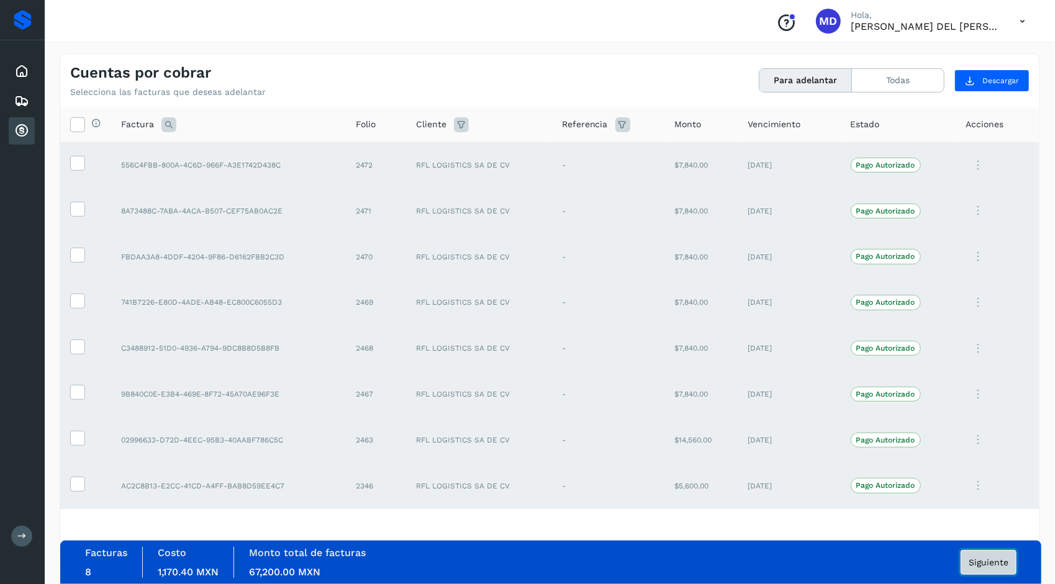
click at [986, 564] on span "Siguiente" at bounding box center [989, 562] width 40 height 9
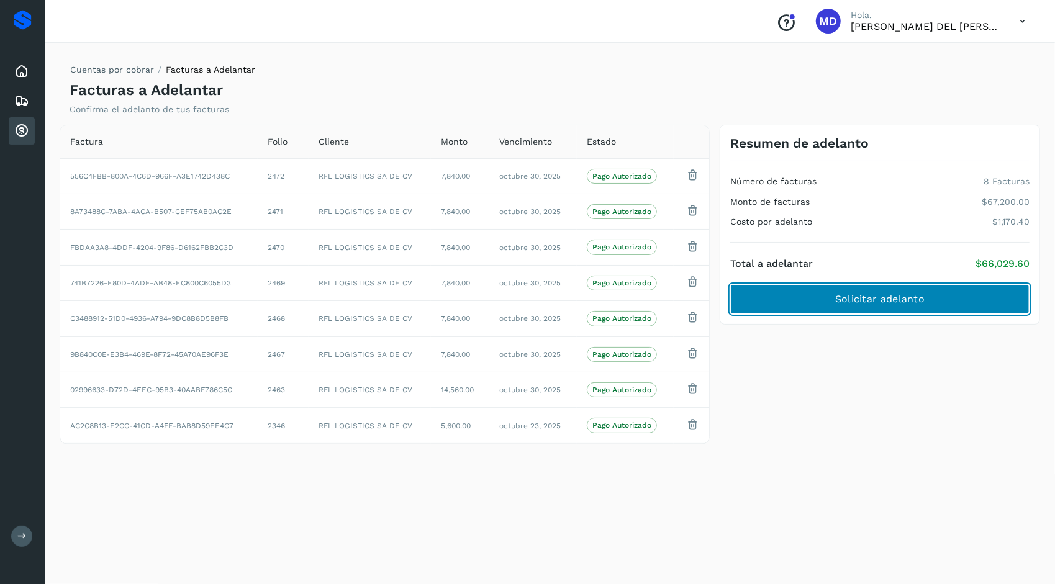
click at [872, 297] on span "Solicitar adelanto" at bounding box center [879, 299] width 89 height 14
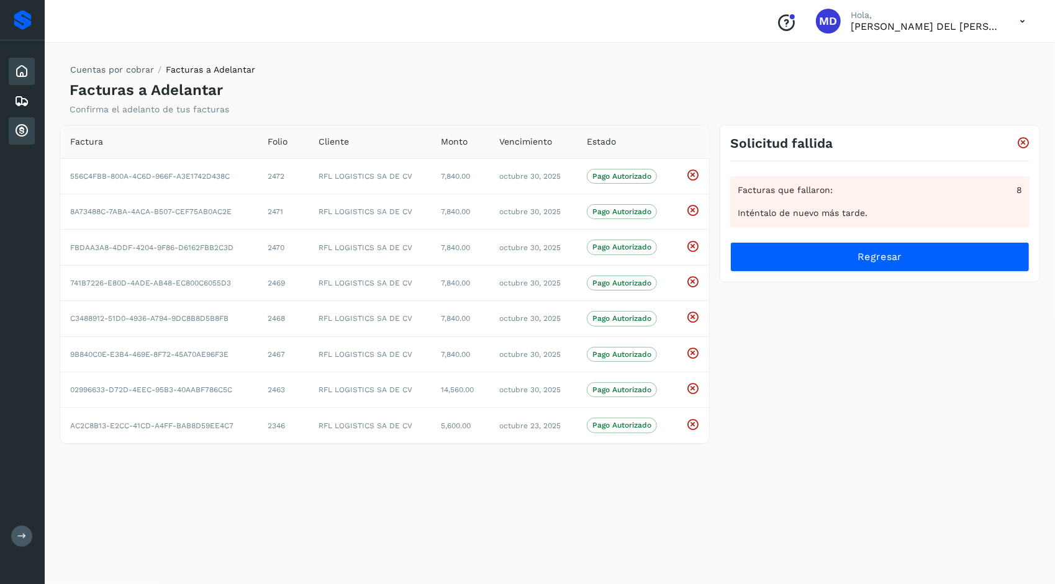
click at [23, 76] on icon at bounding box center [21, 71] width 15 height 15
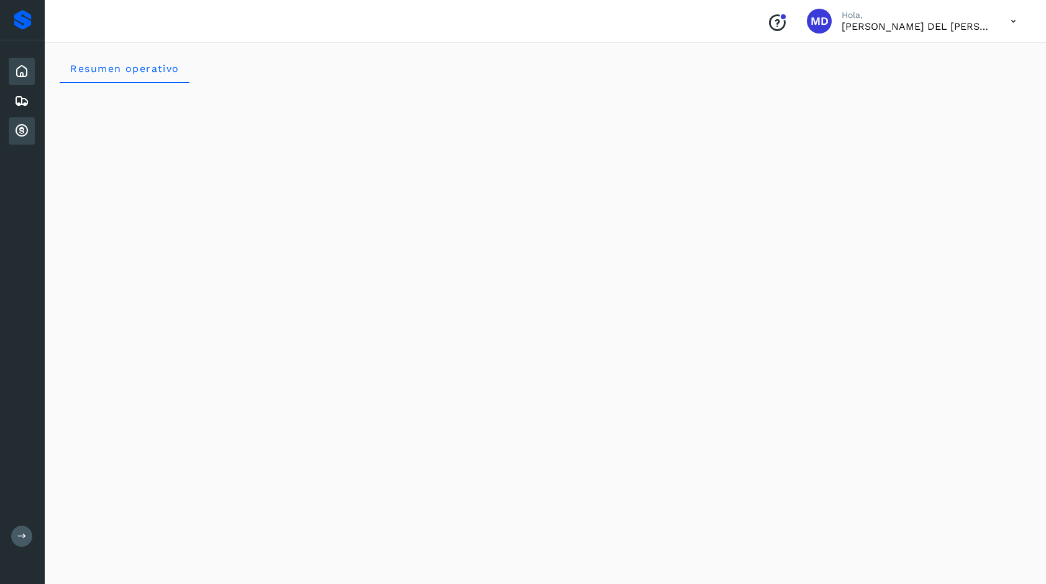
click at [21, 129] on icon at bounding box center [21, 131] width 15 height 15
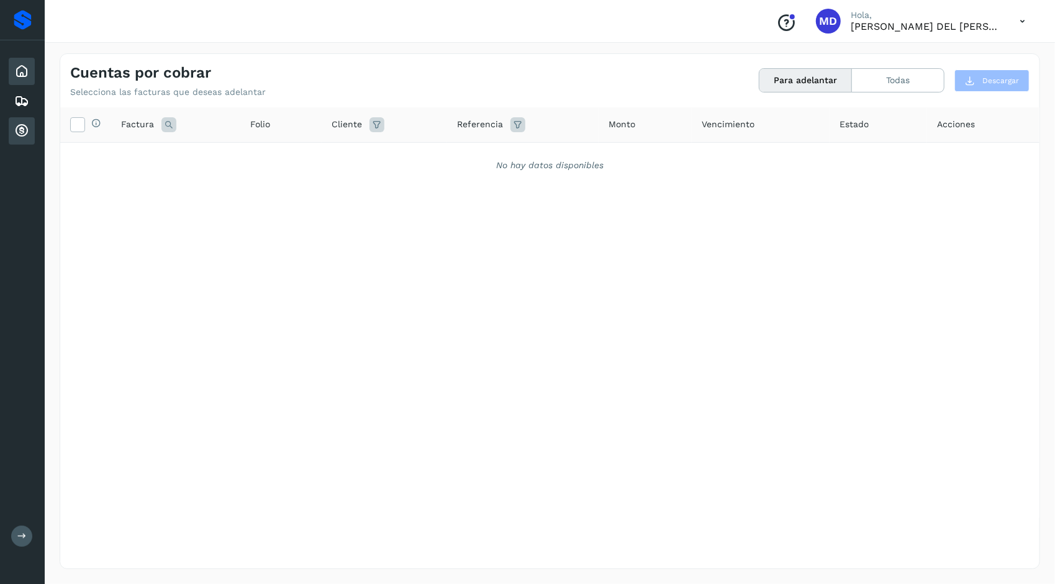
click at [16, 69] on icon at bounding box center [21, 71] width 15 height 15
